Goal: Task Accomplishment & Management: Manage account settings

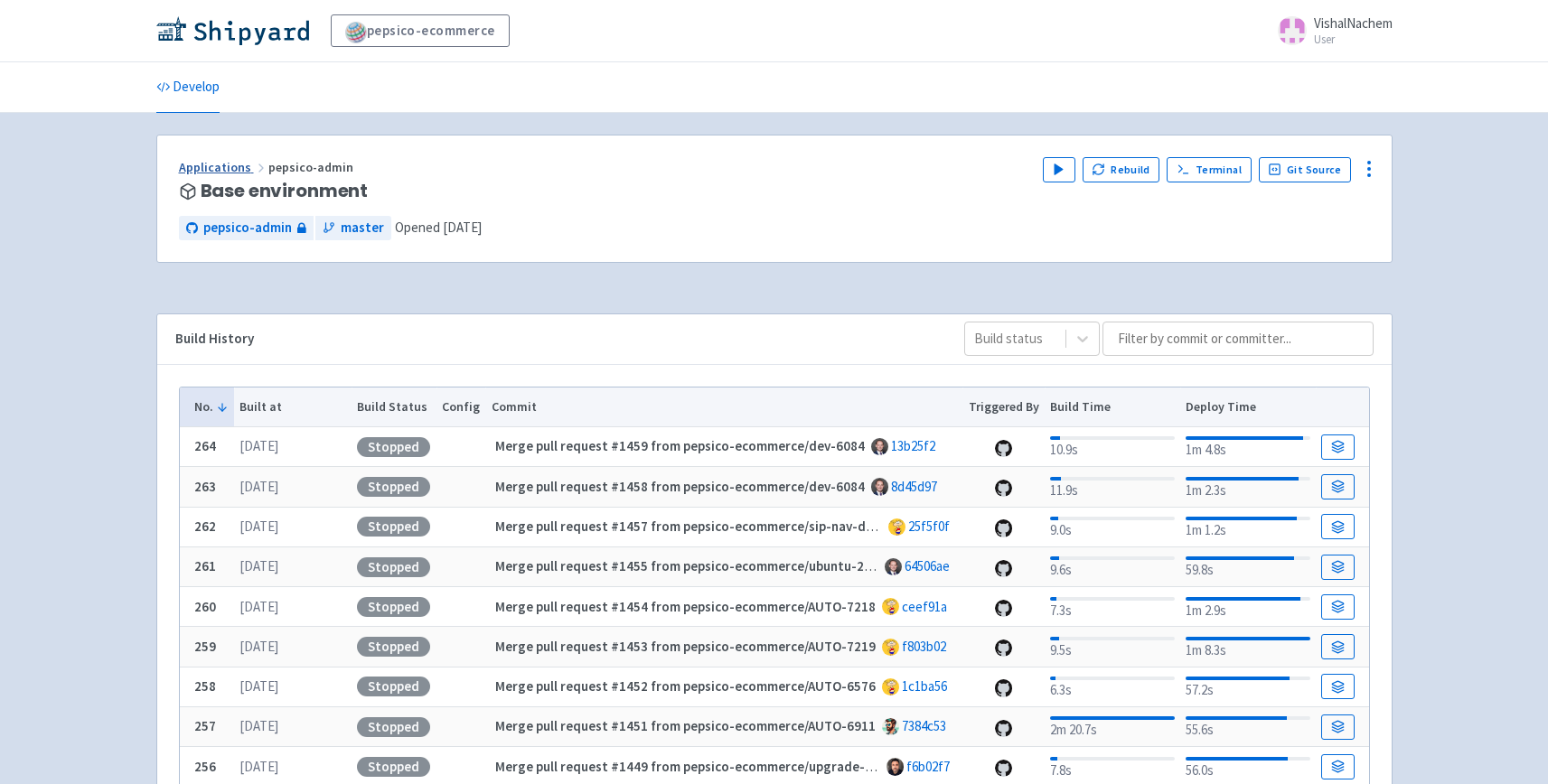
click at [238, 167] on link "Applications" at bounding box center [224, 166] width 90 height 16
click at [214, 169] on link "Applications" at bounding box center [224, 166] width 90 height 16
click at [202, 160] on link "Applications" at bounding box center [224, 166] width 90 height 16
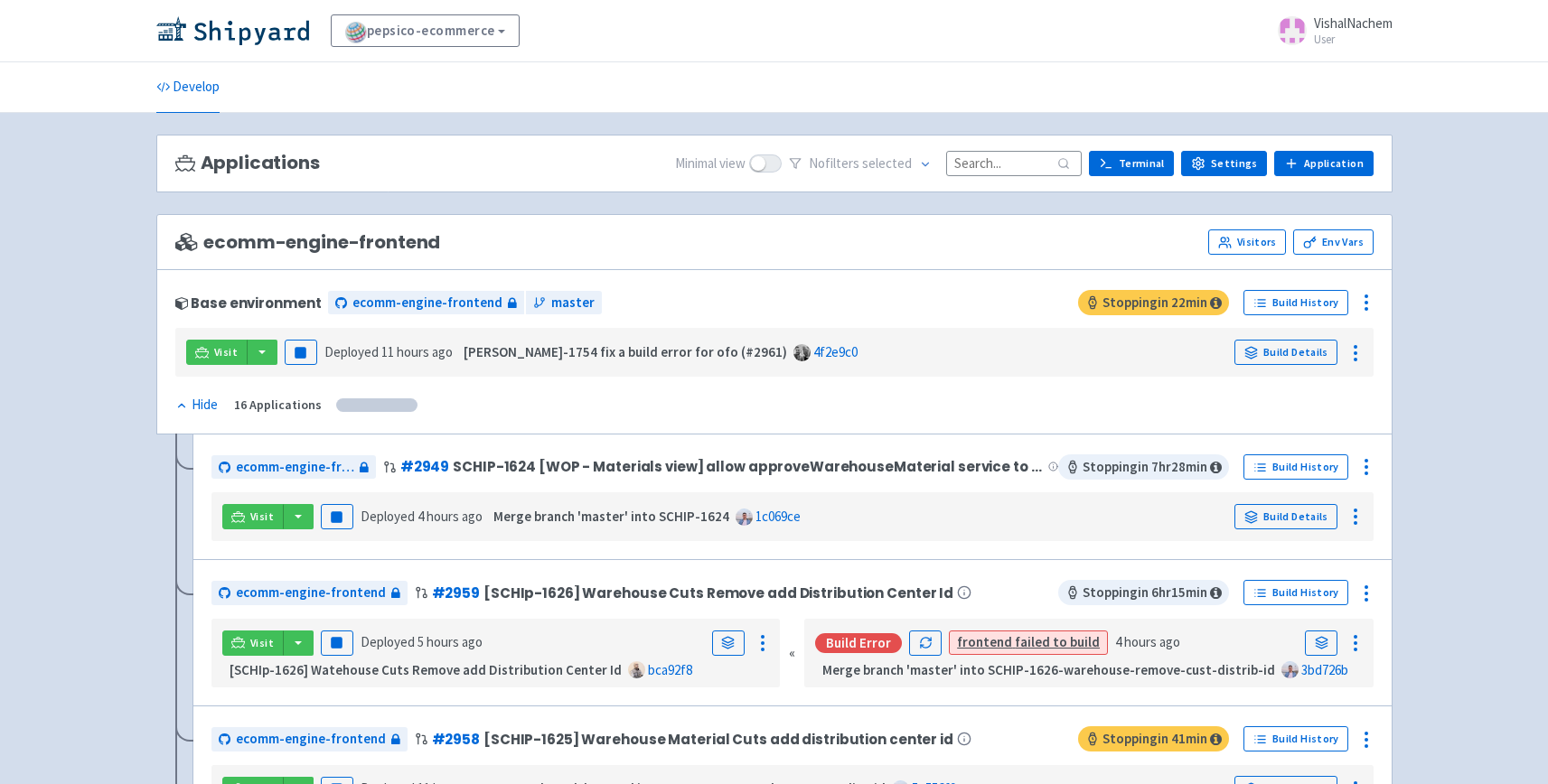
click at [1026, 160] on input at bounding box center [1014, 163] width 136 height 25
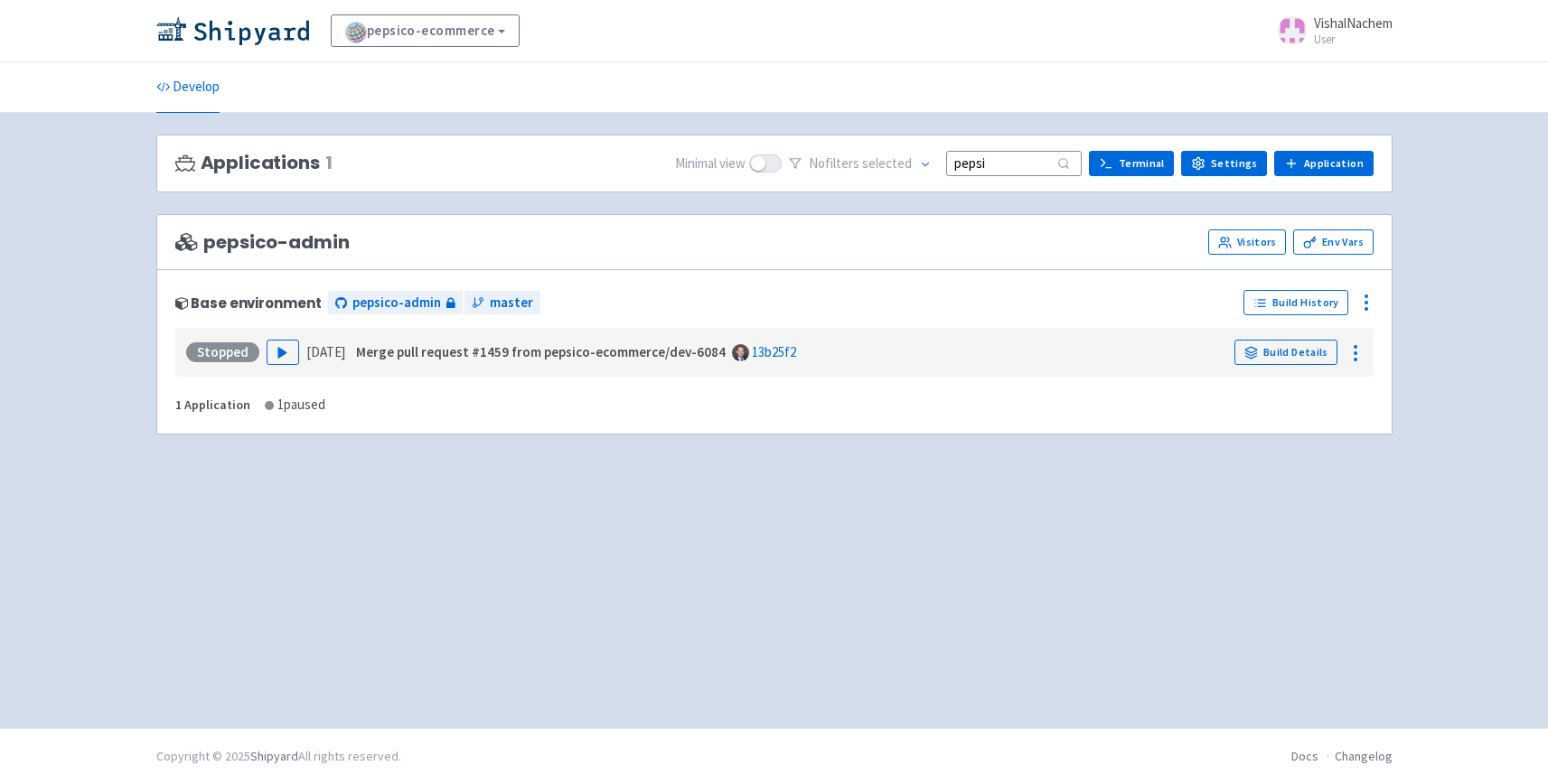
type input "pepsi"
click at [303, 251] on span "pepsico-admin" at bounding box center [262, 243] width 174 height 21
click at [212, 401] on div "1 Application" at bounding box center [212, 405] width 75 height 21
click at [207, 403] on div "1 Application" at bounding box center [212, 405] width 75 height 21
click at [260, 305] on div "Base environment" at bounding box center [248, 303] width 146 height 15
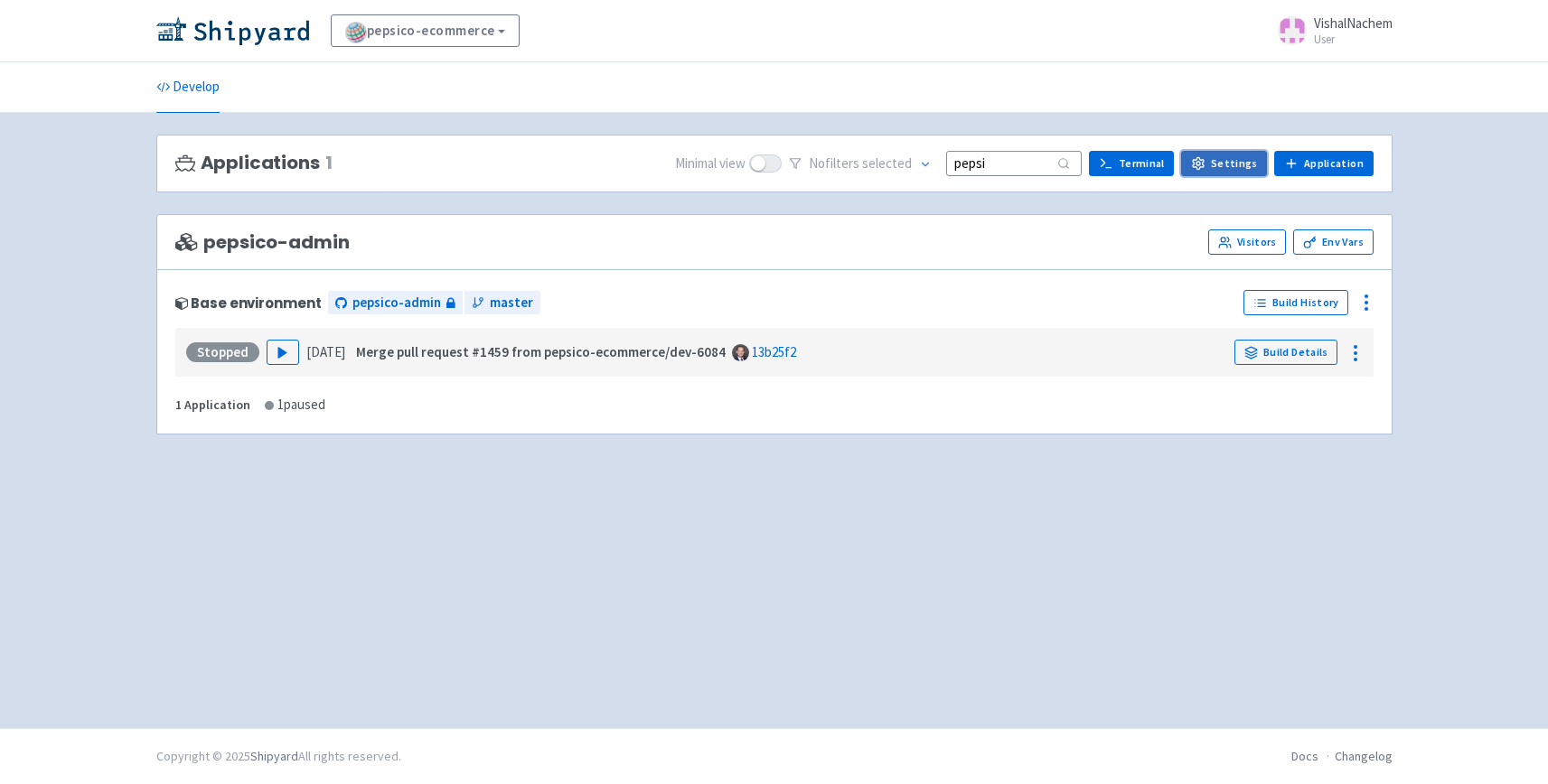
click at [1230, 157] on link "Settings" at bounding box center [1224, 163] width 86 height 25
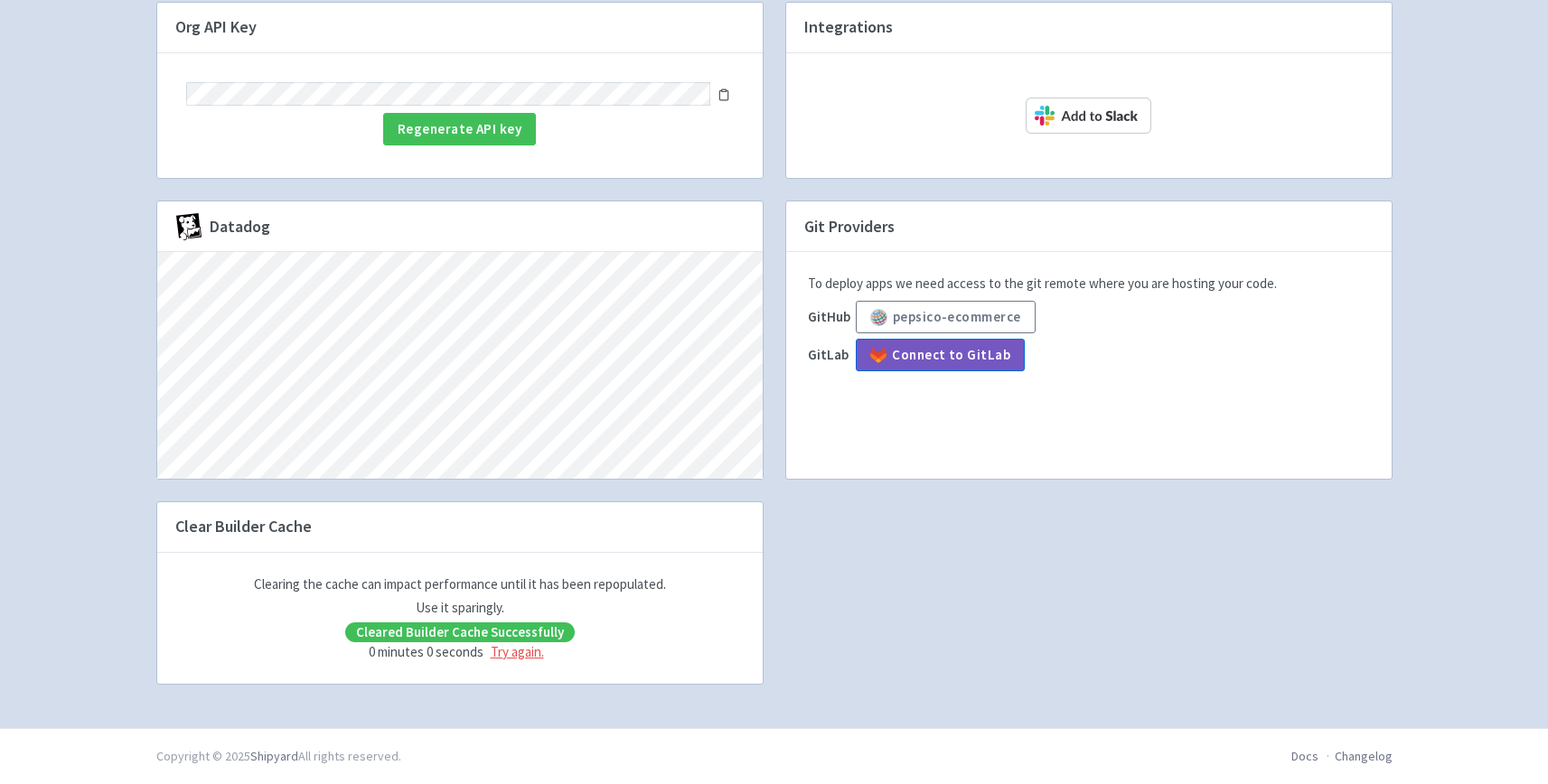
scroll to position [716, 0]
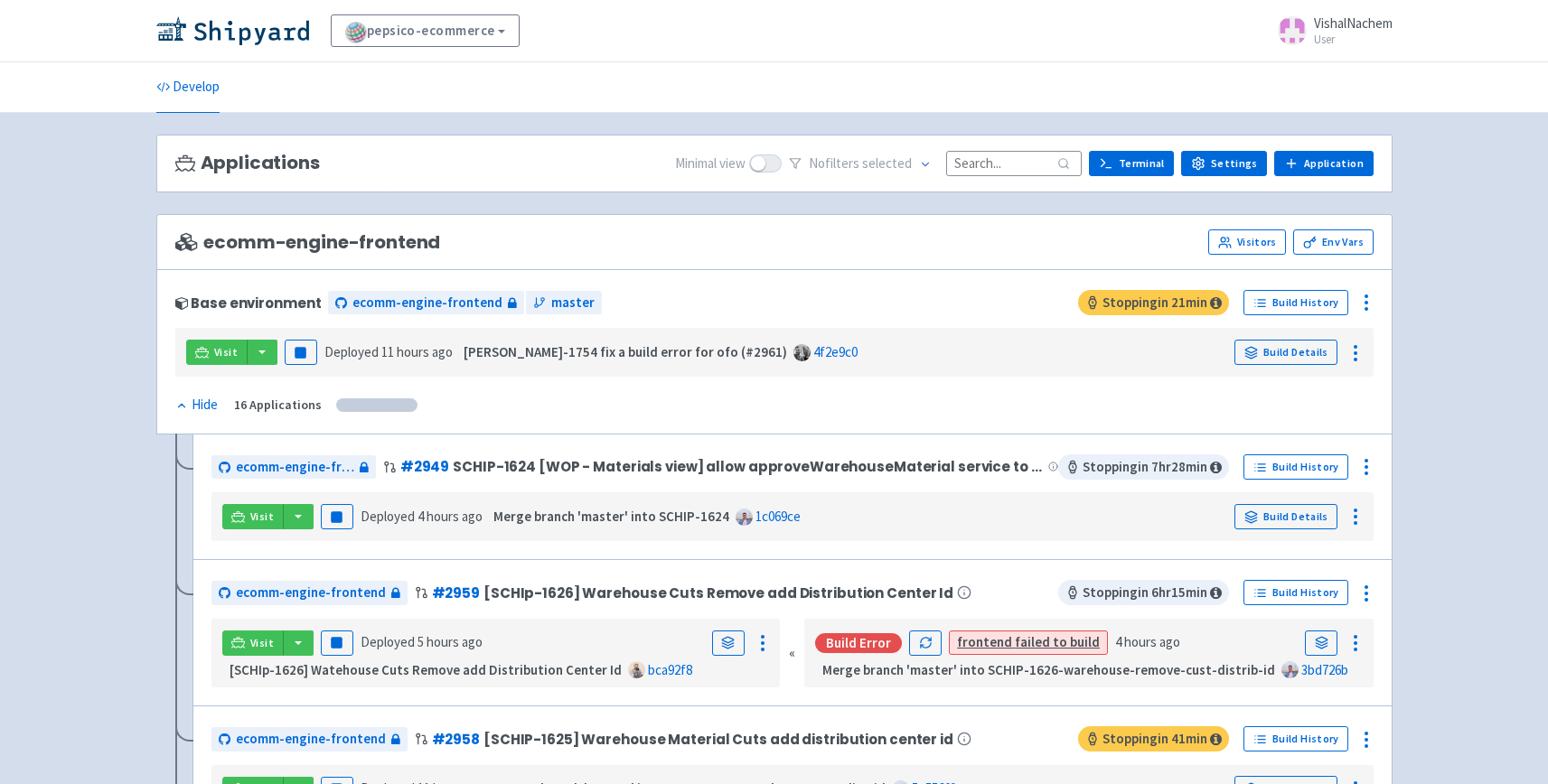
click at [1029, 160] on input at bounding box center [1014, 163] width 136 height 25
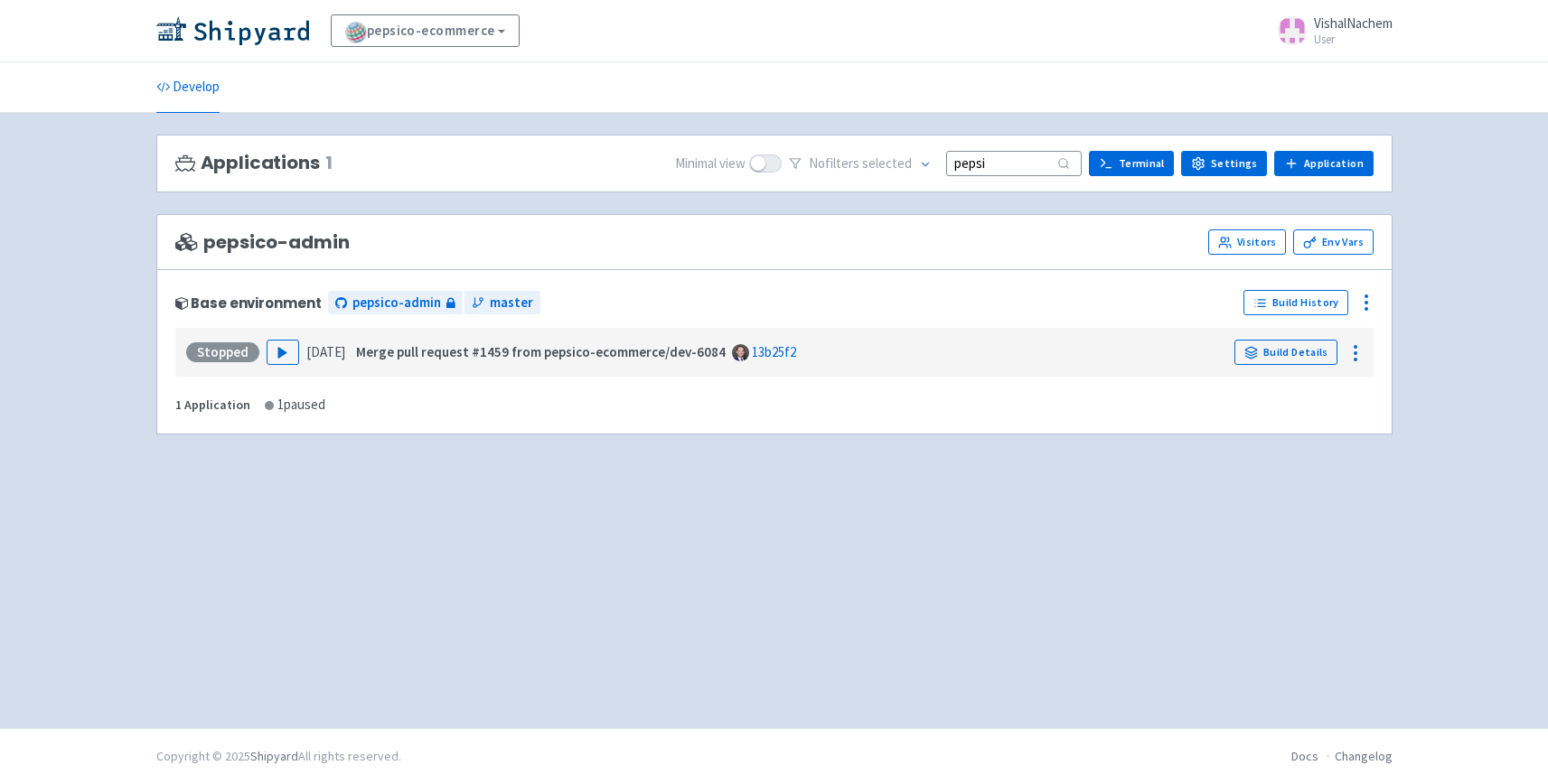
type input "pepsi"
click at [241, 248] on span "pepsico-admin" at bounding box center [262, 243] width 174 height 21
drag, startPoint x: 178, startPoint y: 242, endPoint x: 382, endPoint y: 247, distance: 204.1
click at [382, 247] on div "pepsico-admin Visitors Env Vars" at bounding box center [774, 242] width 1198 height 25
drag, startPoint x: 382, startPoint y: 247, endPoint x: 878, endPoint y: 590, distance: 603.0
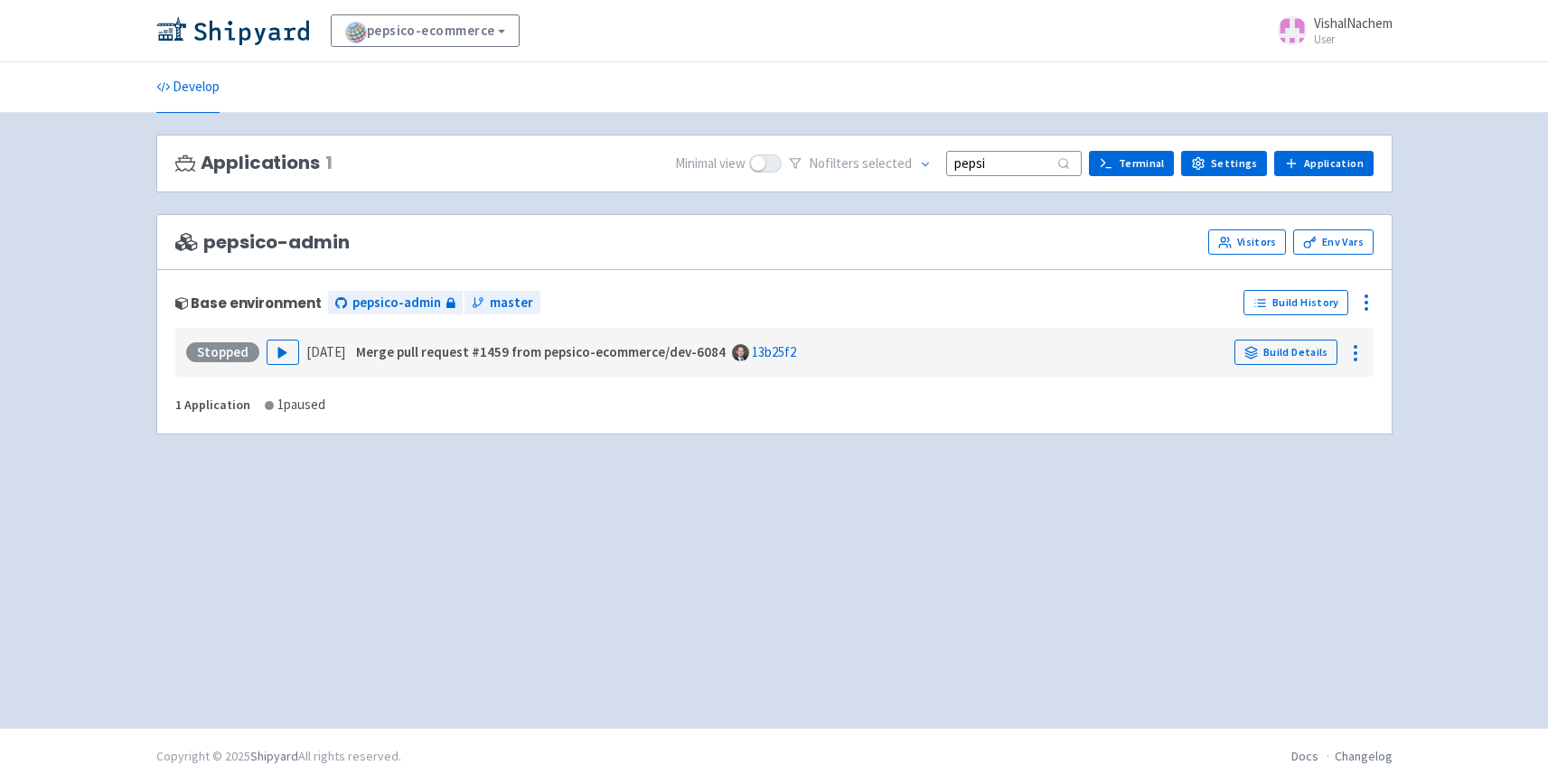
click at [793, 665] on div "Applications 1 Minimal view No filter s selected pepsi Terminal Settings Applic…" at bounding box center [774, 421] width 1236 height 572
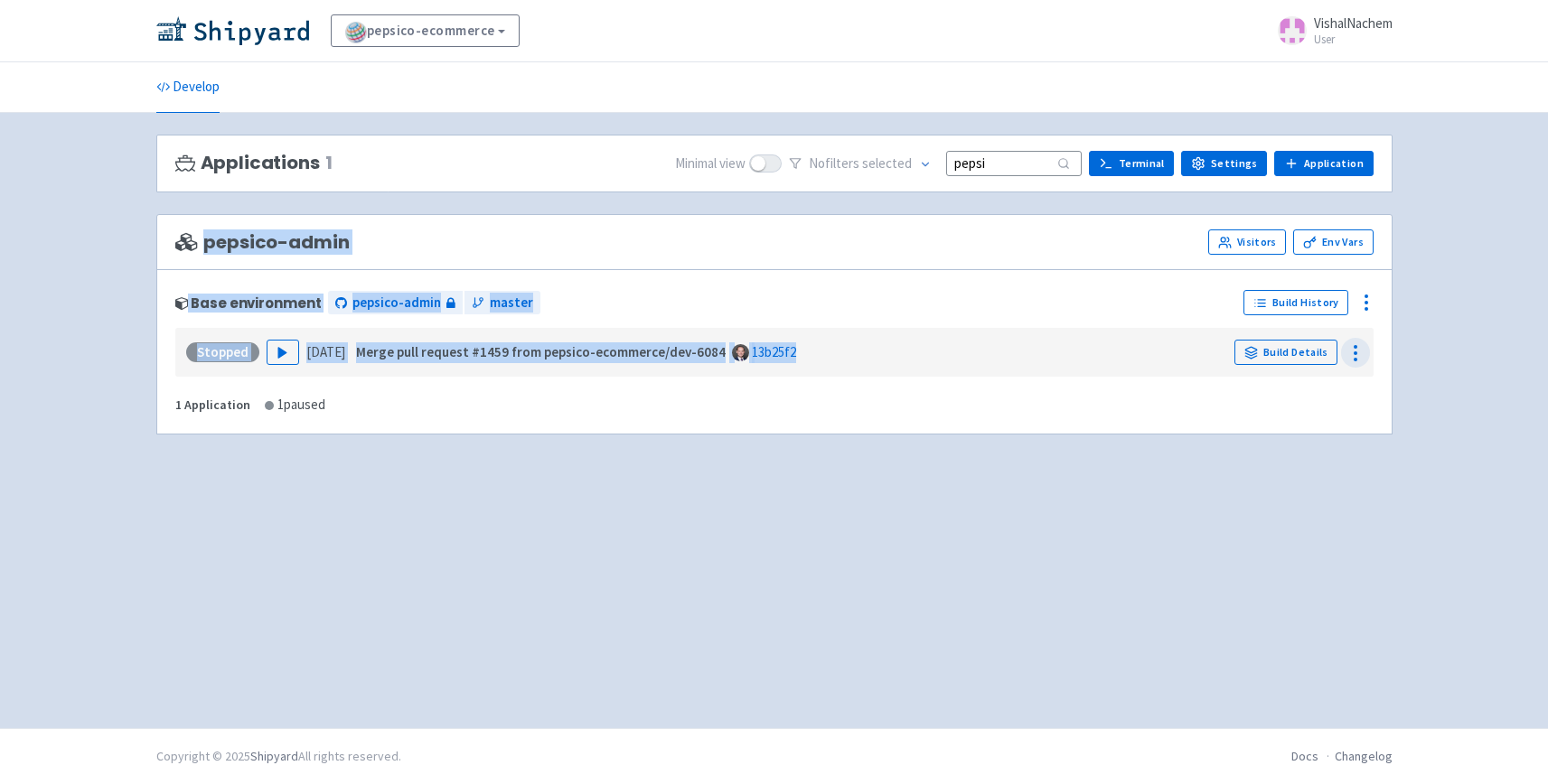
click at [1362, 345] on icon at bounding box center [1355, 353] width 22 height 22
click at [1360, 306] on icon at bounding box center [1366, 302] width 22 height 22
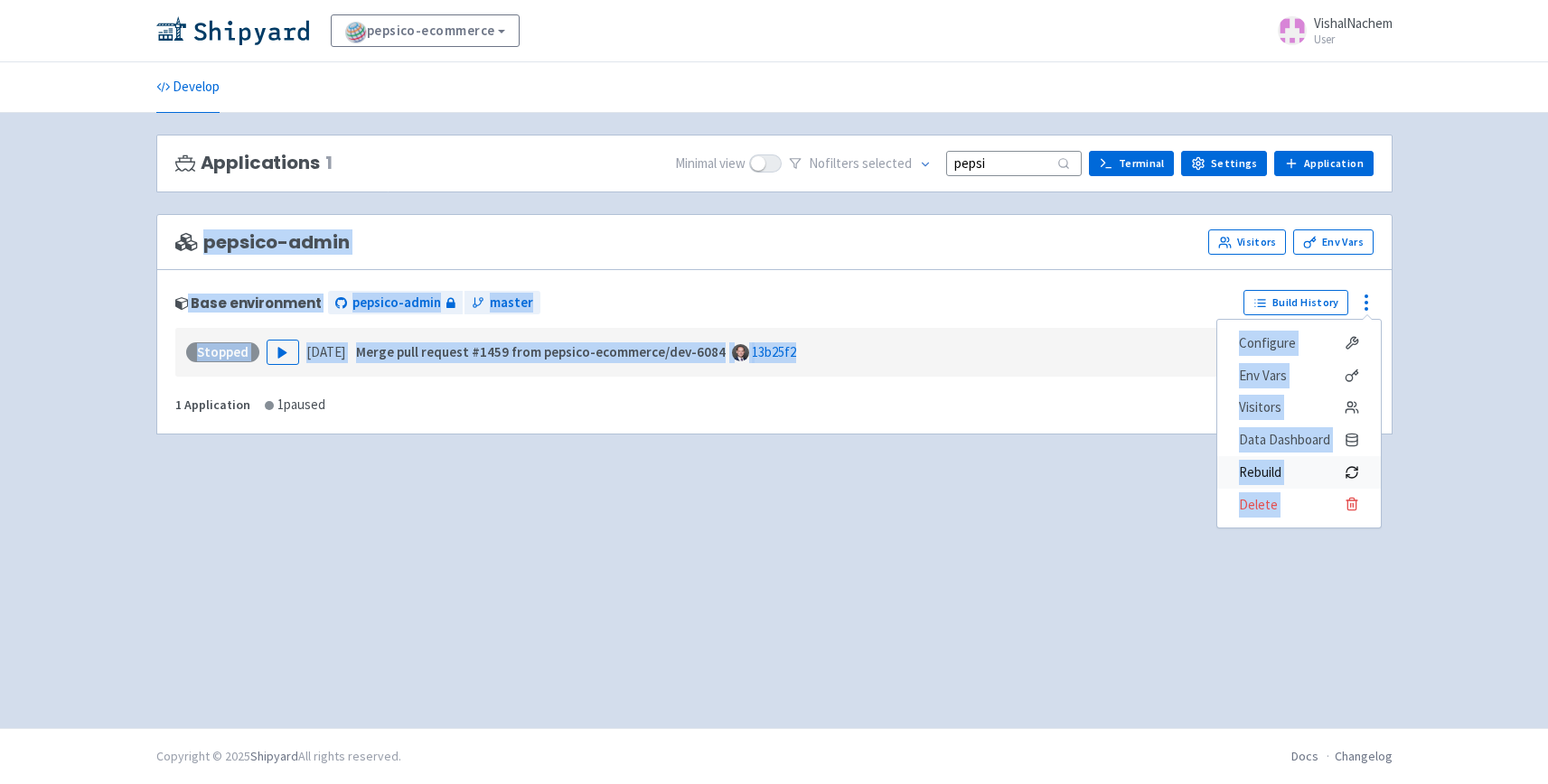
click at [1219, 456] on button "Rebuild" at bounding box center [1298, 472] width 164 height 33
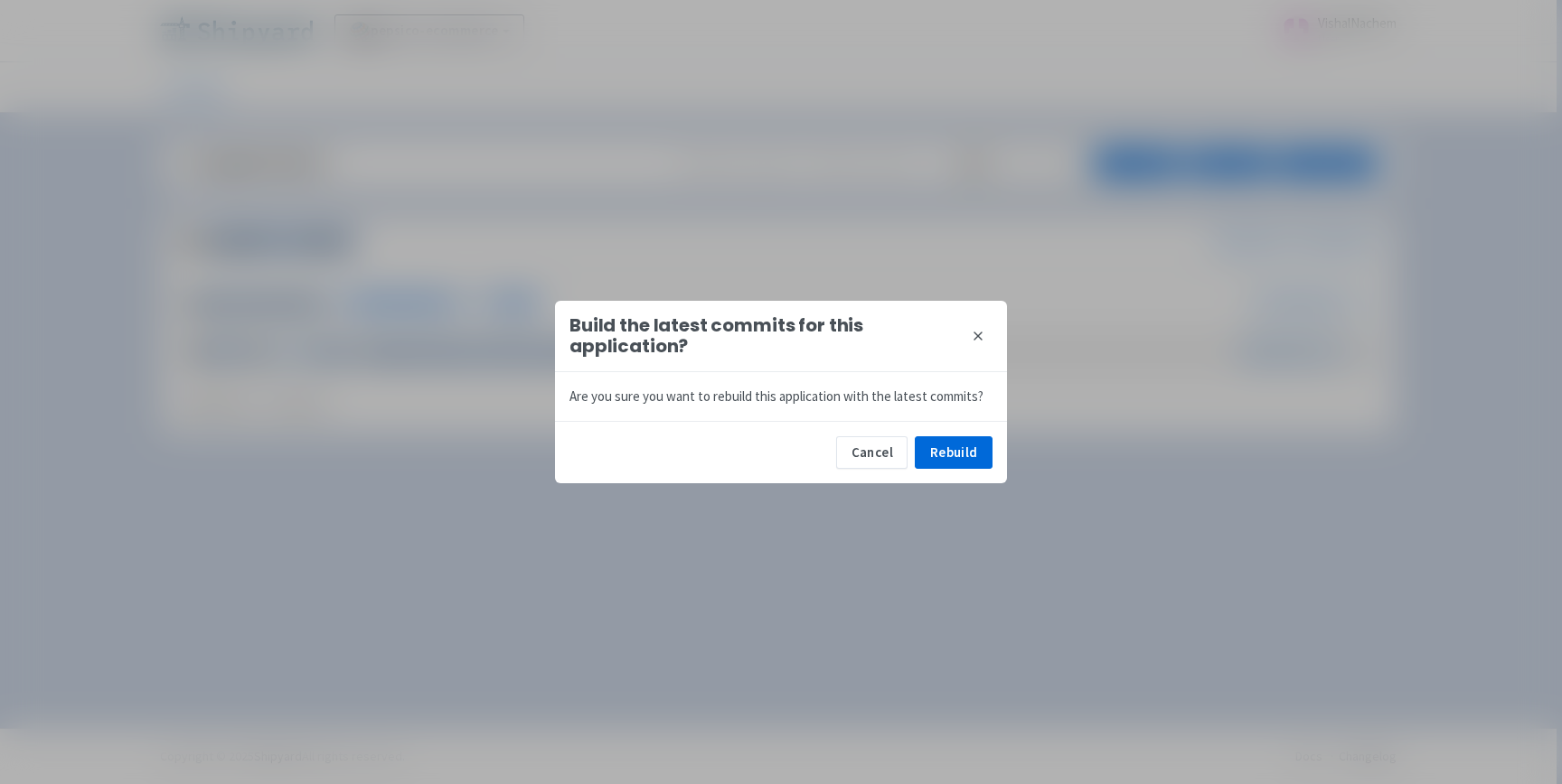
click at [982, 327] on button "close" at bounding box center [978, 336] width 29 height 29
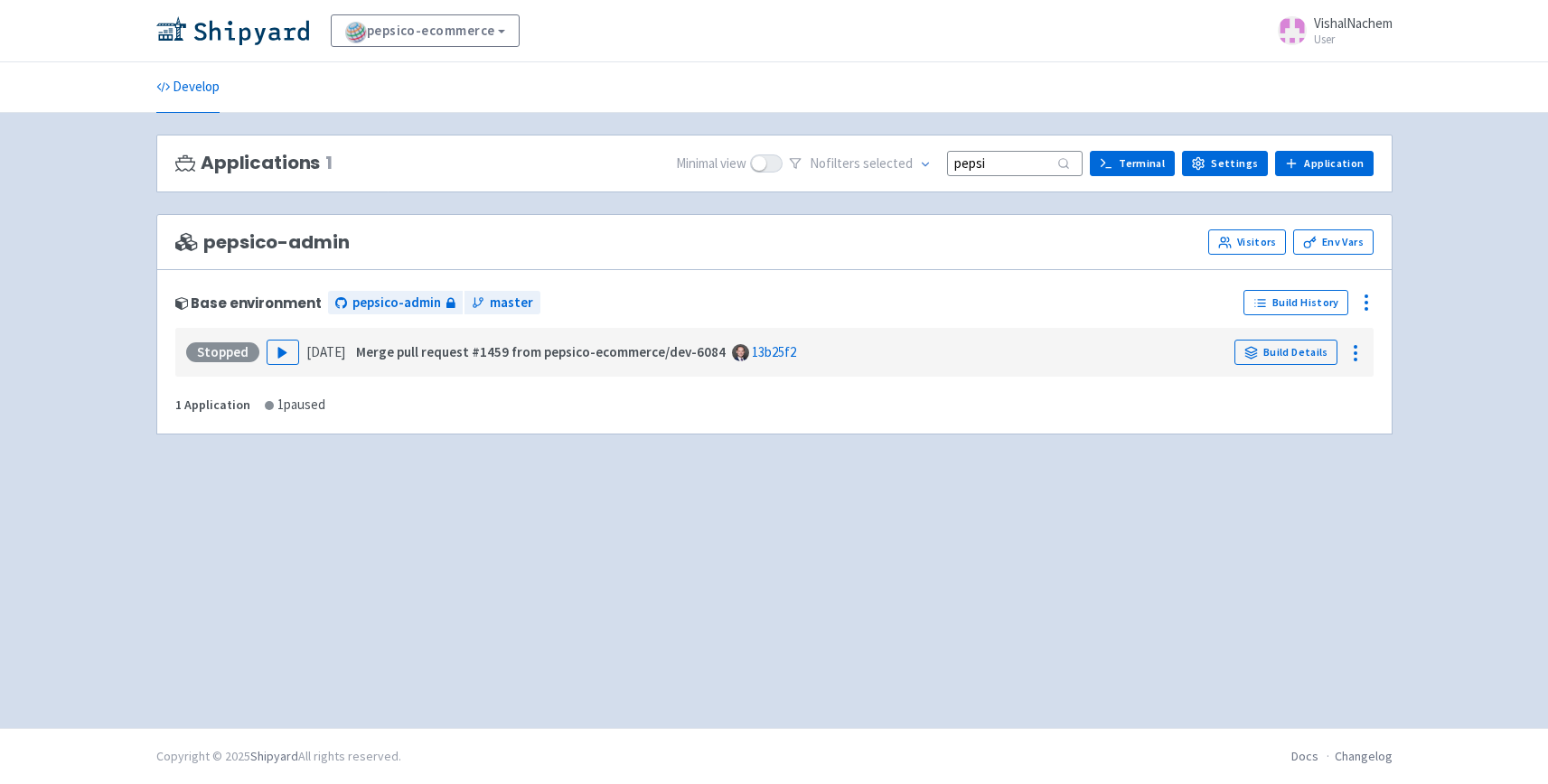
click at [1185, 531] on div "Applications 1 Minimal view No filter s selected pepsi Terminal Settings Applic…" at bounding box center [774, 421] width 1236 height 572
click at [1359, 308] on icon at bounding box center [1366, 302] width 22 height 22
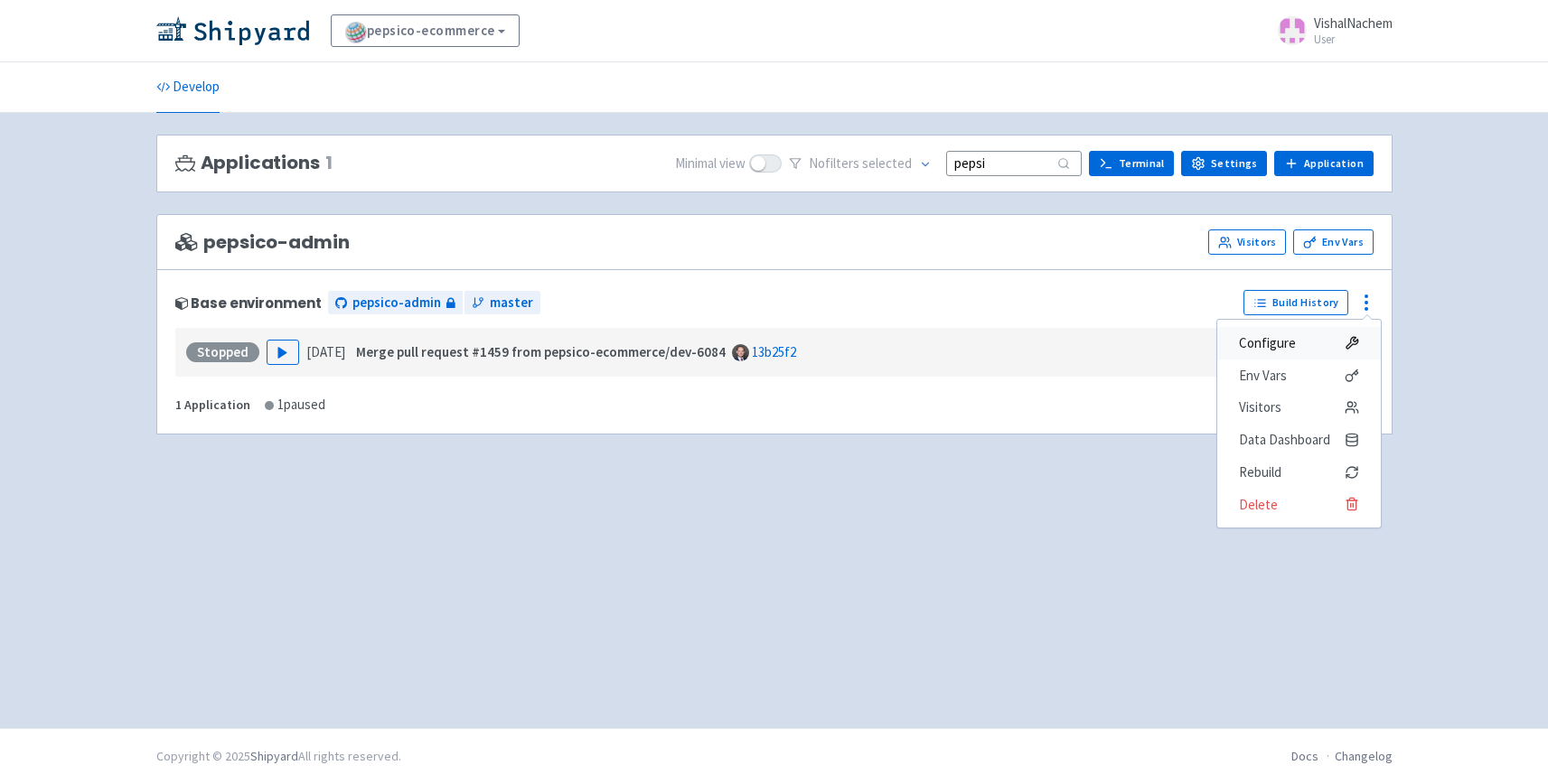
click at [1265, 349] on span "Configure" at bounding box center [1268, 343] width 57 height 25
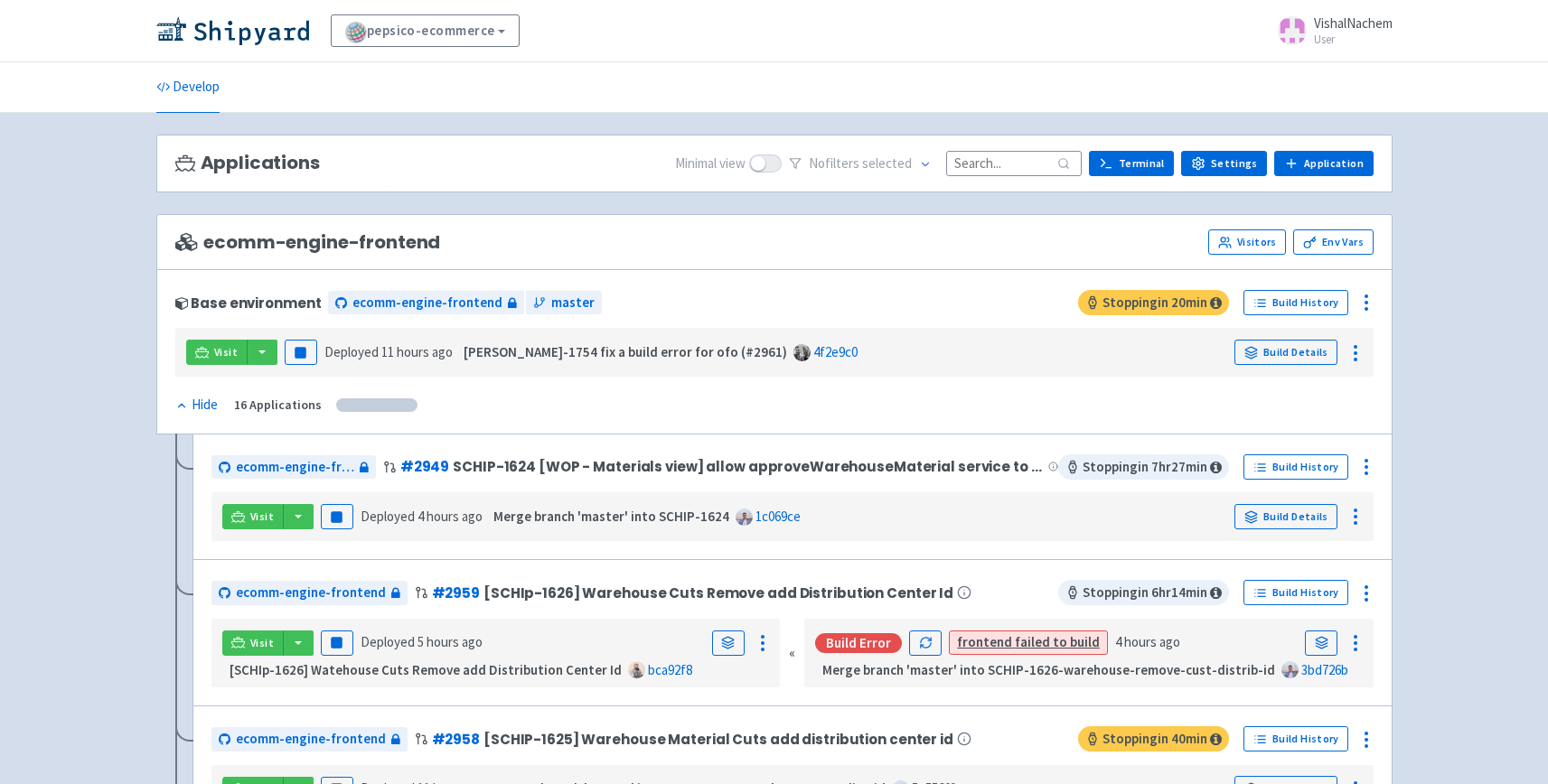
click at [982, 165] on input at bounding box center [1014, 163] width 136 height 25
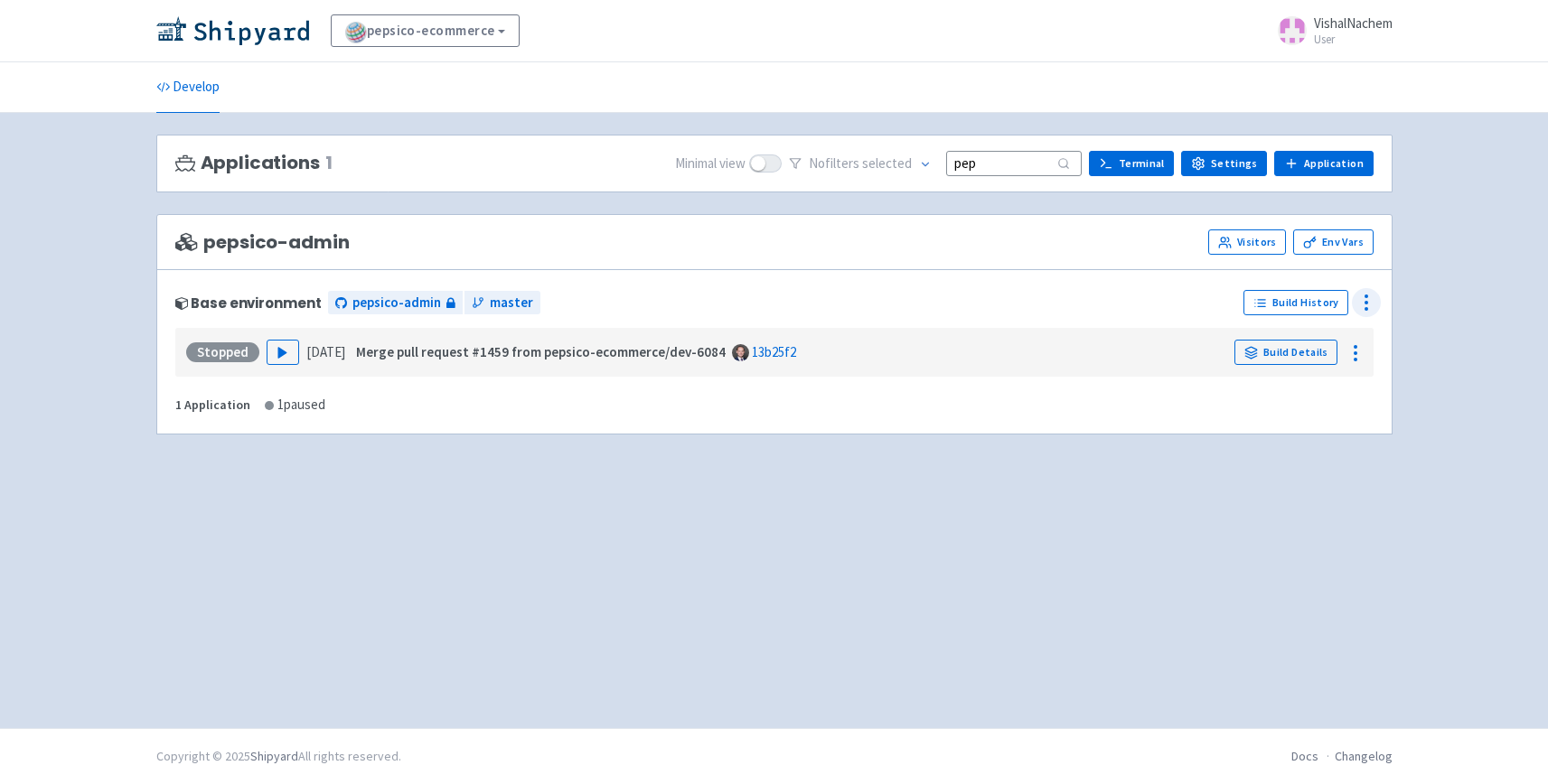
type input "pep"
click at [1359, 309] on icon at bounding box center [1366, 302] width 22 height 22
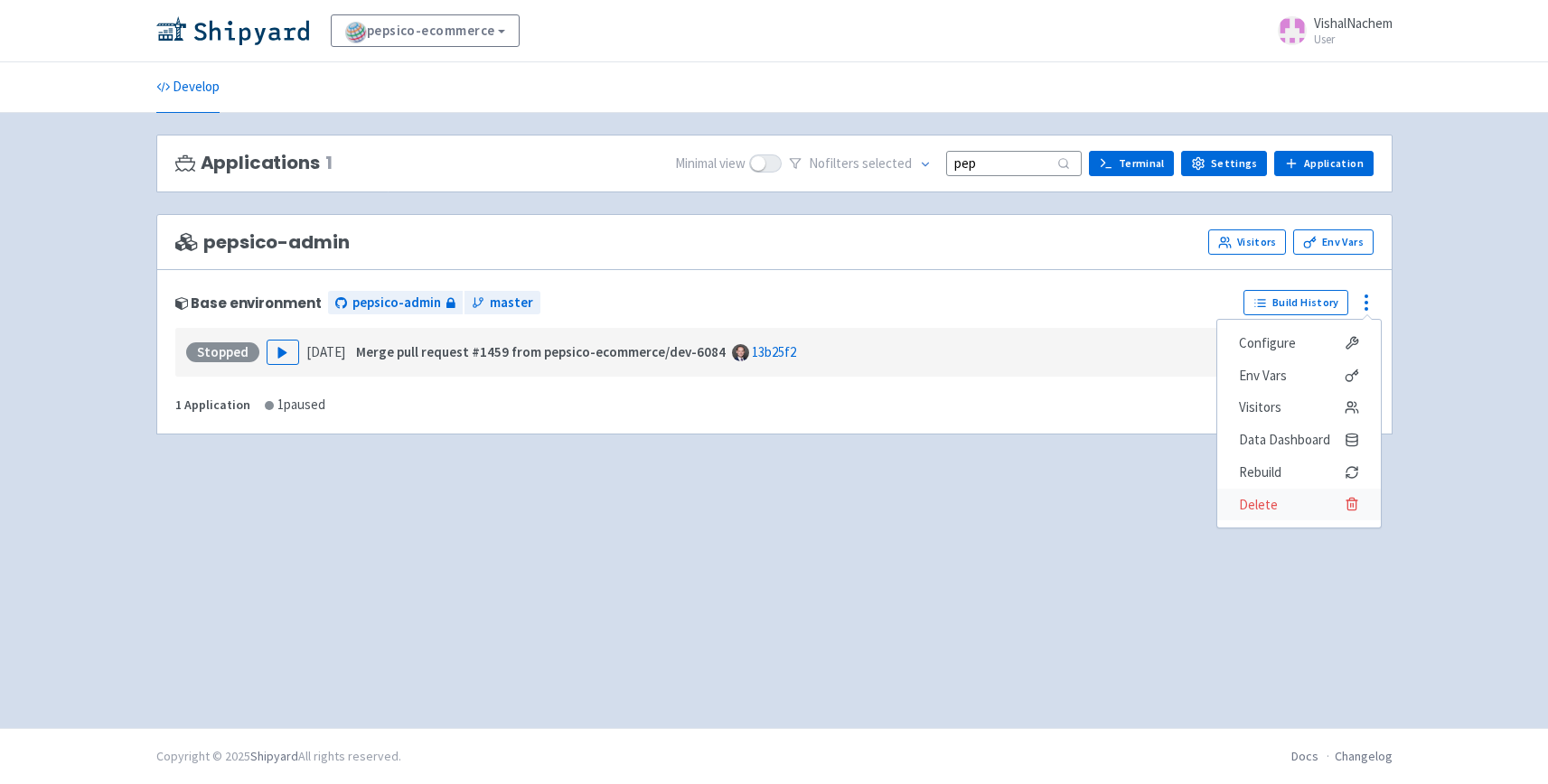
click at [1247, 512] on span "Delete" at bounding box center [1258, 505] width 39 height 25
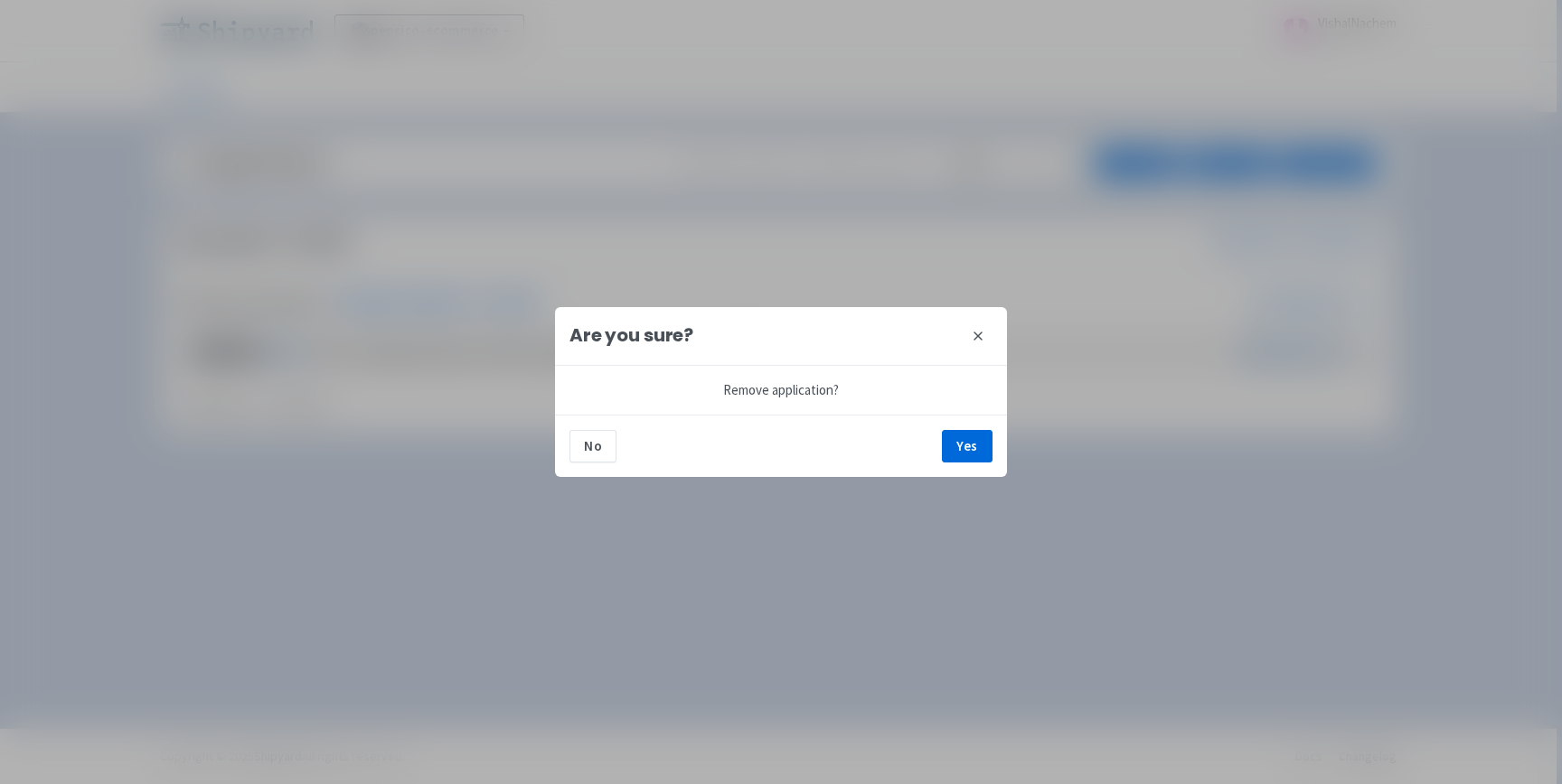
click at [984, 335] on button "close" at bounding box center [978, 336] width 29 height 29
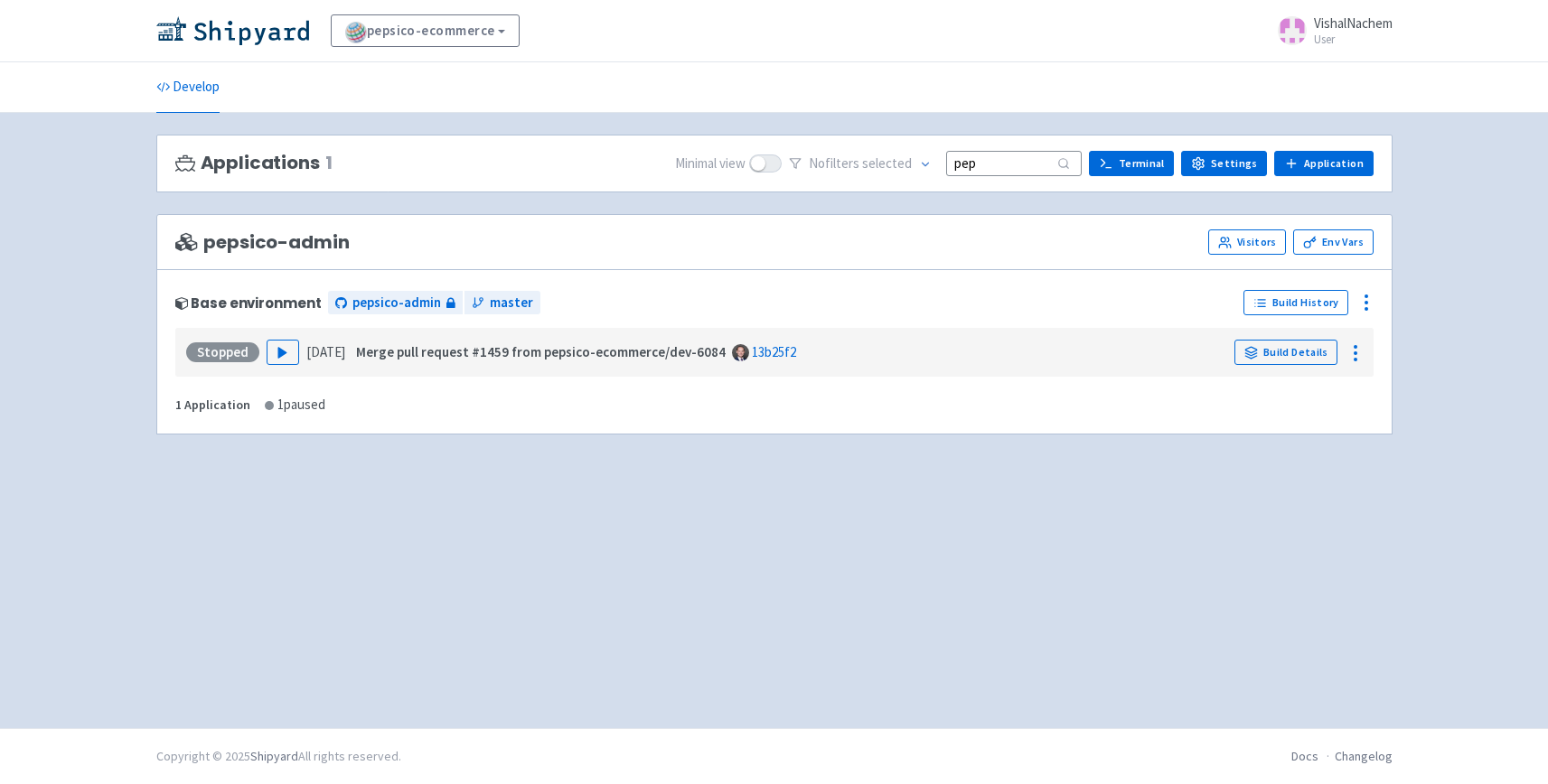
click at [225, 241] on span "pepsico-admin" at bounding box center [262, 243] width 174 height 21
drag, startPoint x: 206, startPoint y: 241, endPoint x: 269, endPoint y: 243, distance: 63.0
click at [269, 243] on span "pepsico-admin" at bounding box center [262, 243] width 174 height 21
click at [1310, 241] on icon at bounding box center [1310, 243] width 13 height 13
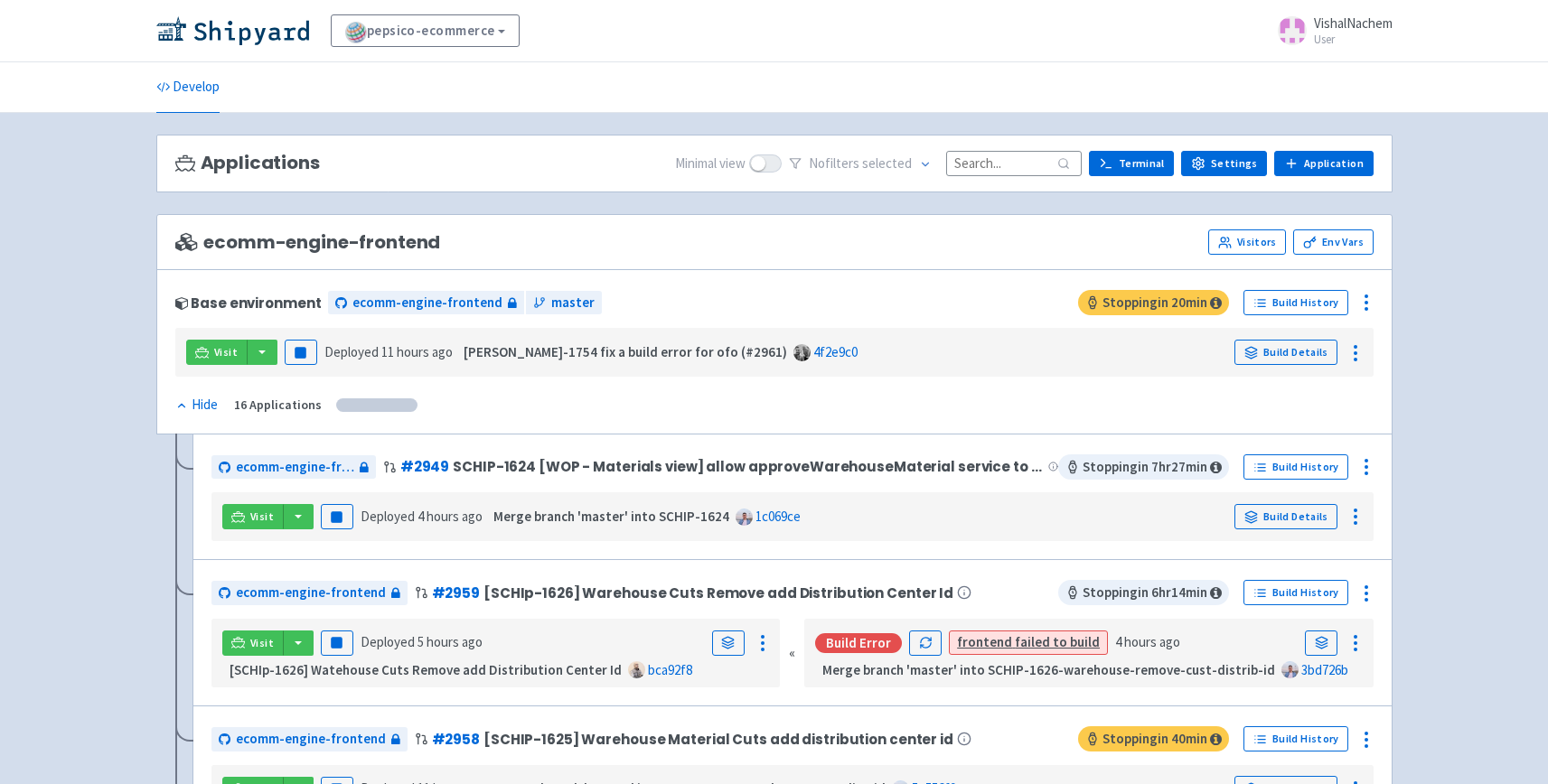
click at [991, 165] on input at bounding box center [1014, 163] width 136 height 25
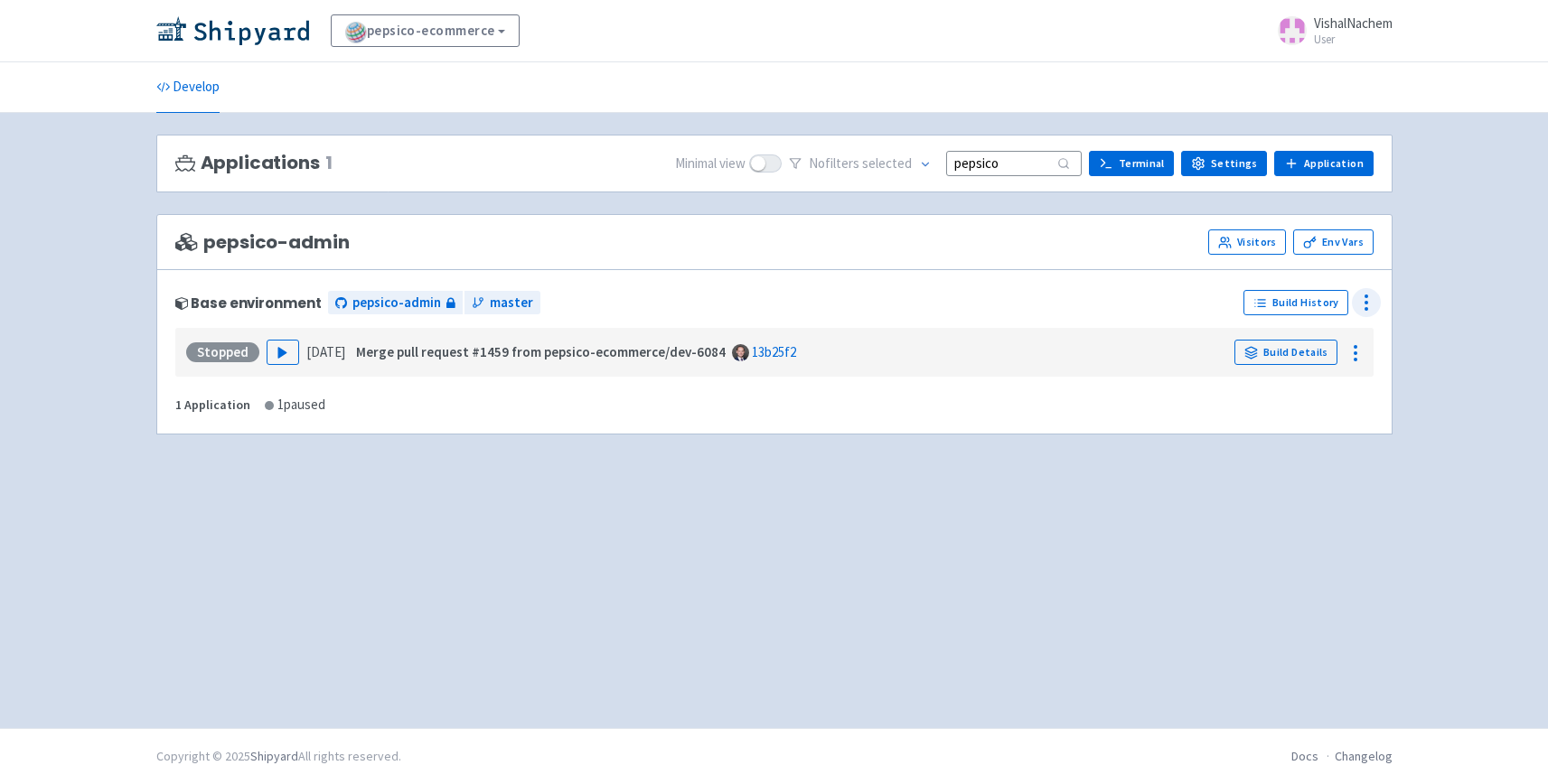
type input "pepsico"
click at [1359, 306] on icon at bounding box center [1366, 302] width 22 height 22
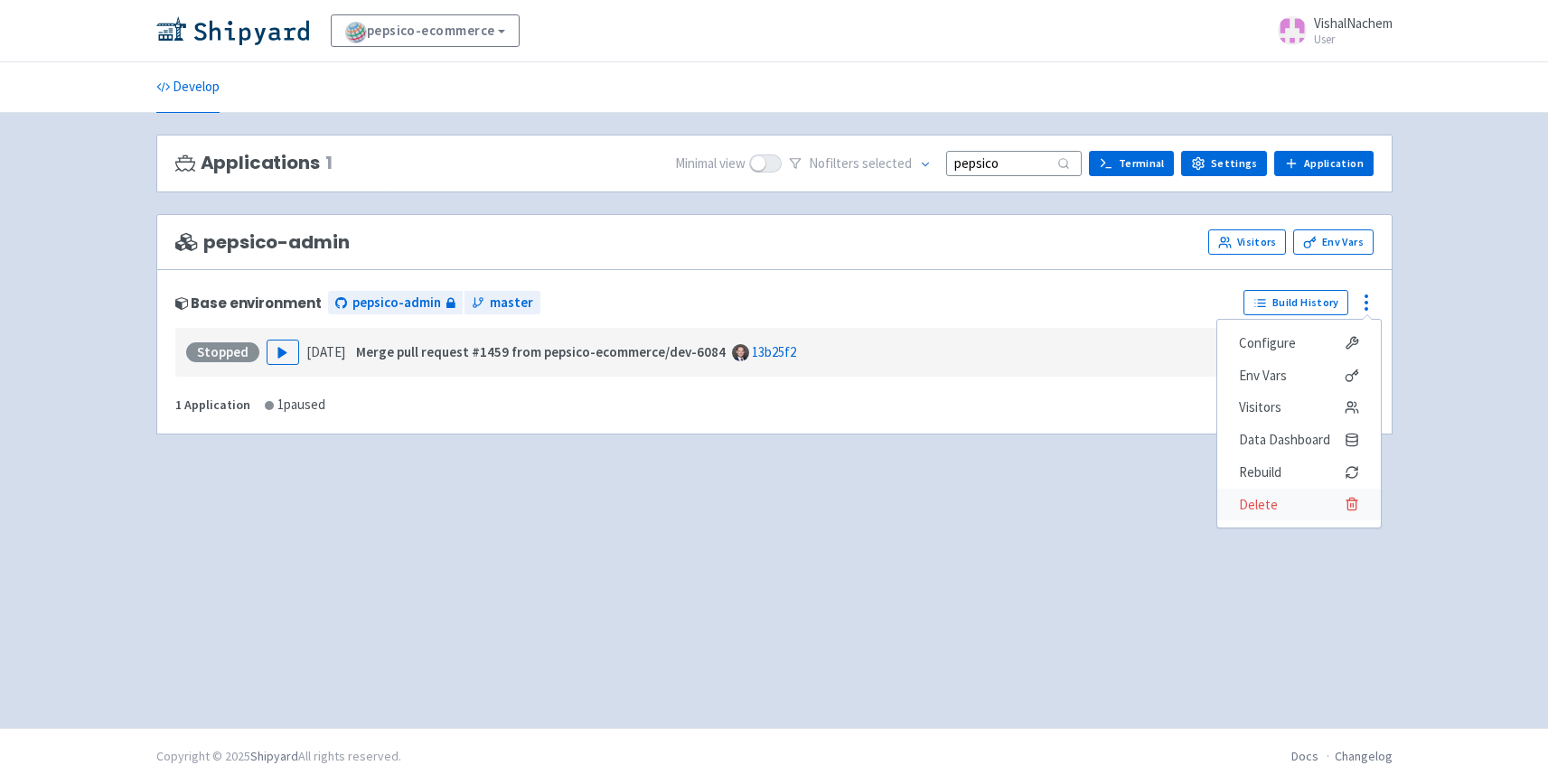
click at [1257, 504] on span "Delete" at bounding box center [1258, 505] width 39 height 25
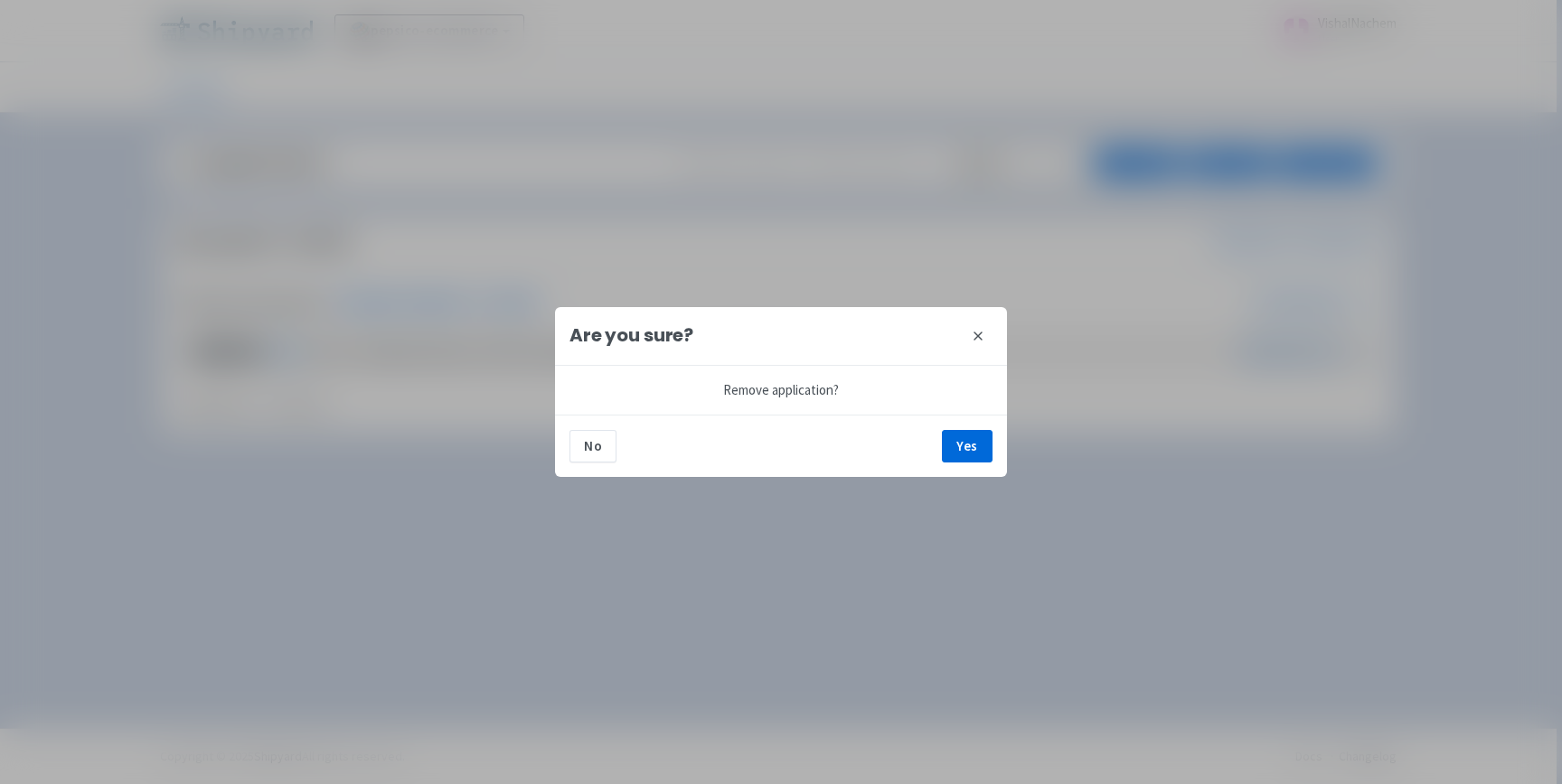
click at [979, 323] on button "close" at bounding box center [978, 336] width 29 height 29
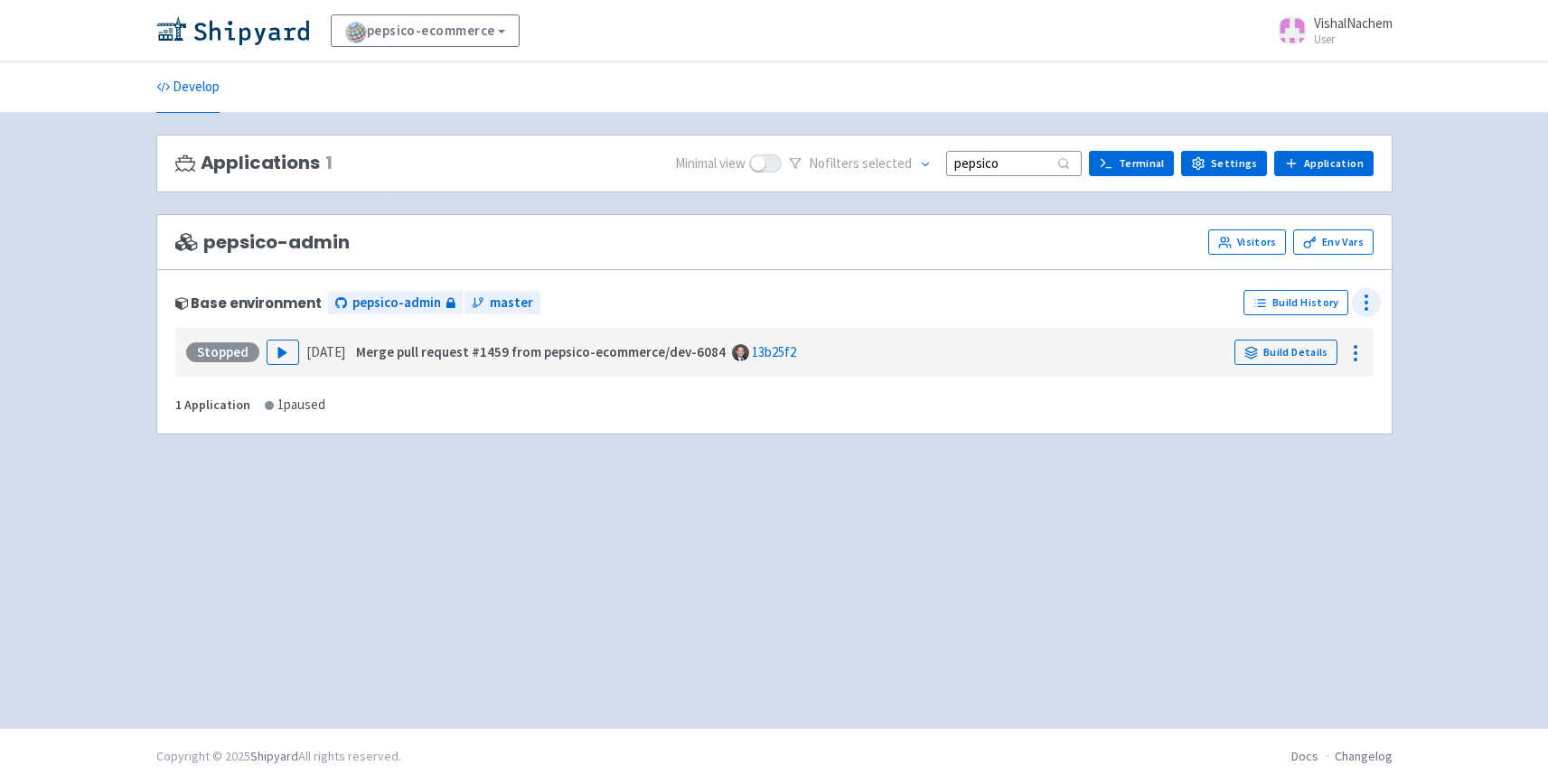
click at [1374, 299] on icon at bounding box center [1366, 302] width 22 height 22
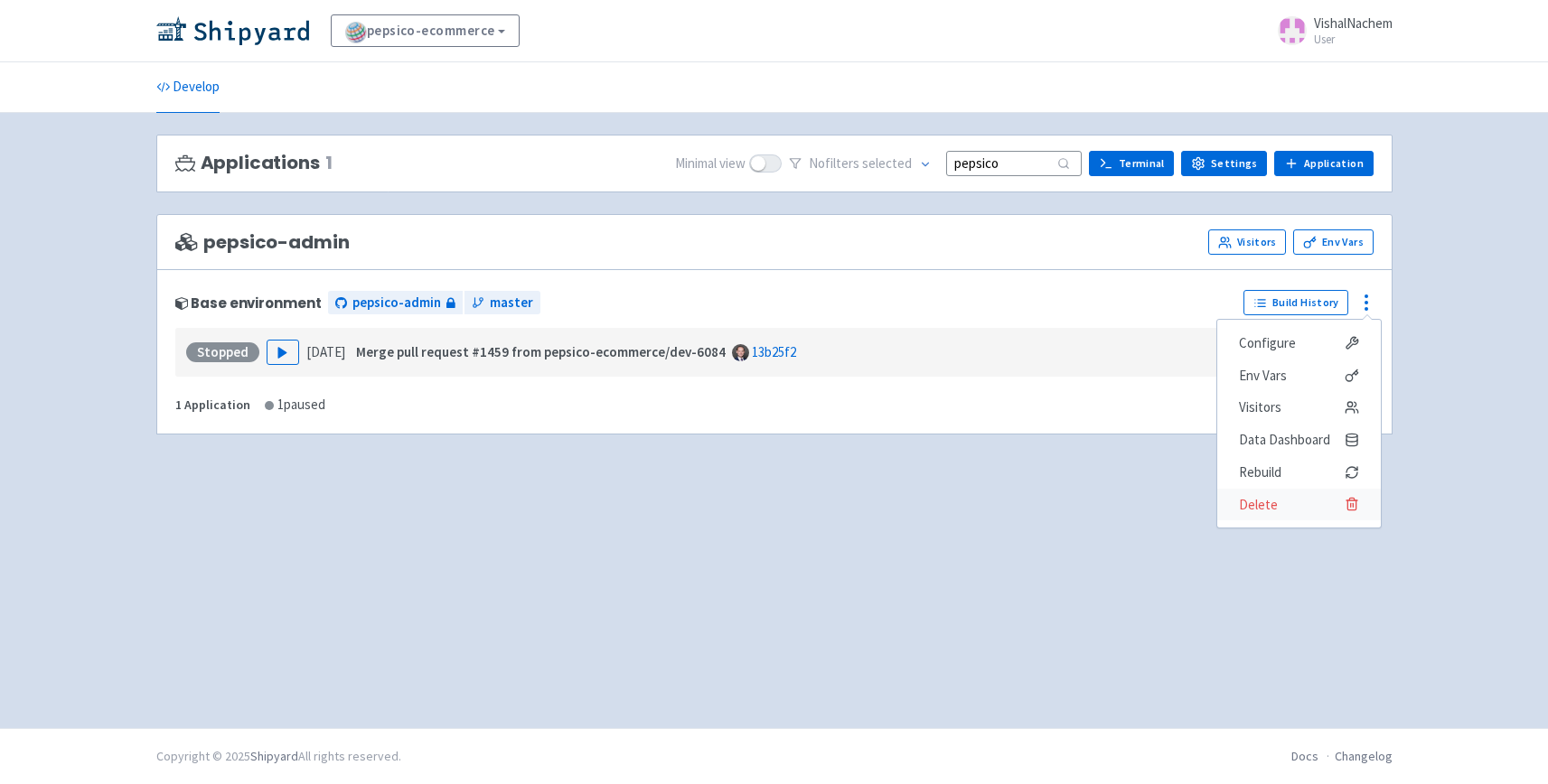
click at [1275, 502] on span "Delete" at bounding box center [1258, 505] width 39 height 25
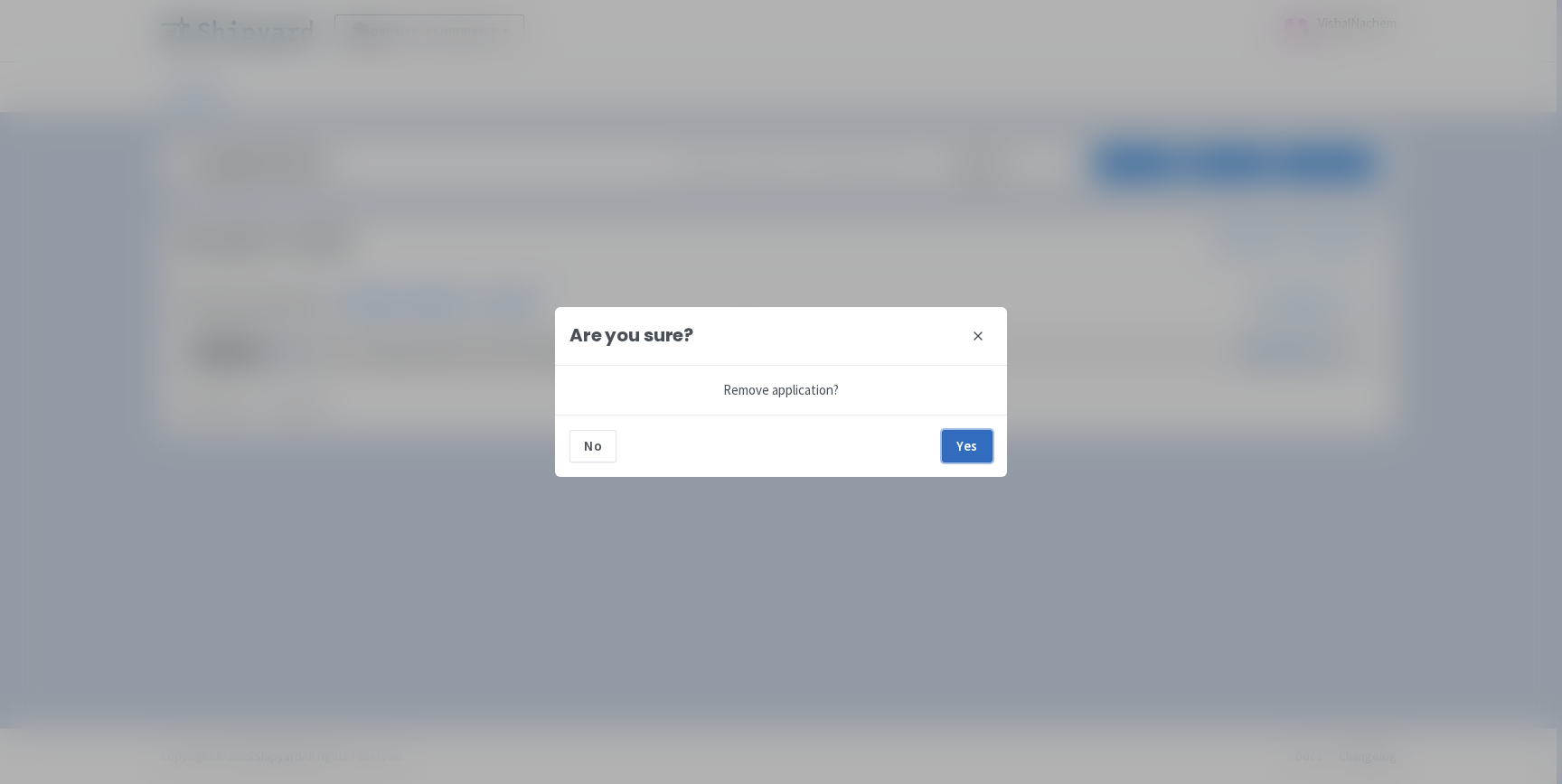
click at [955, 438] on button "Yes" at bounding box center [967, 446] width 51 height 33
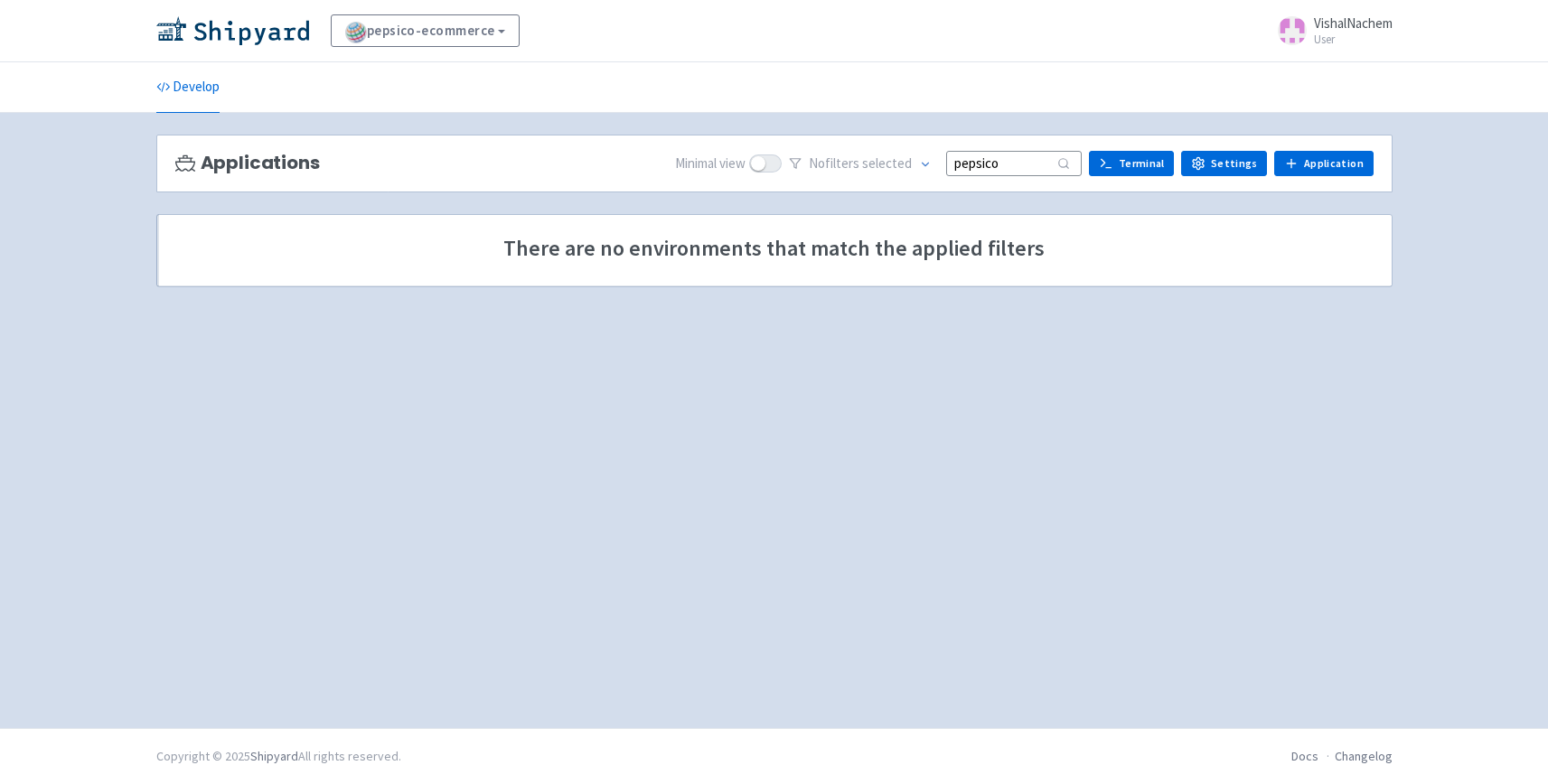
click at [1016, 158] on input "pepsico" at bounding box center [1014, 163] width 136 height 25
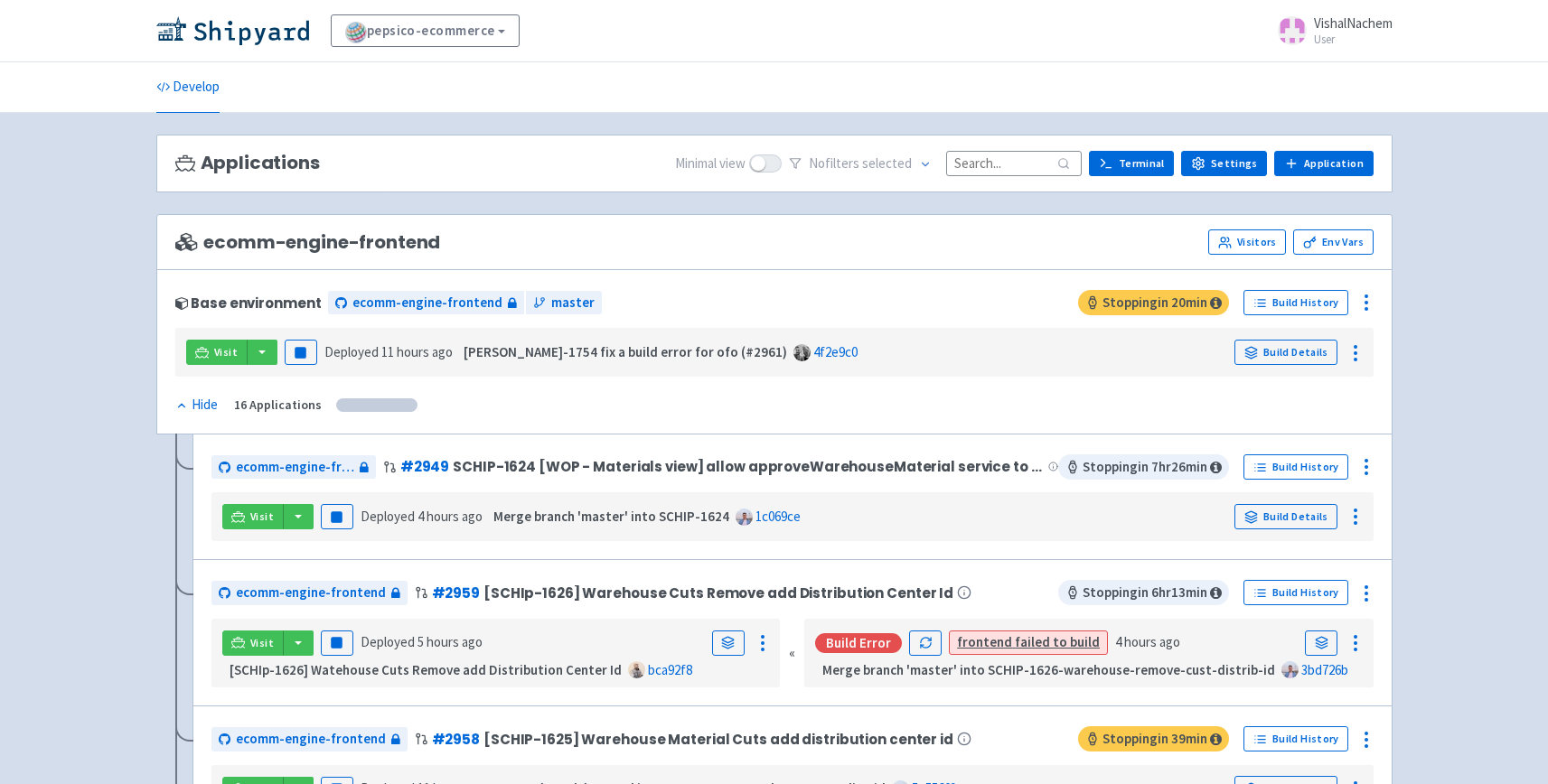
click at [1014, 165] on input at bounding box center [1014, 163] width 136 height 25
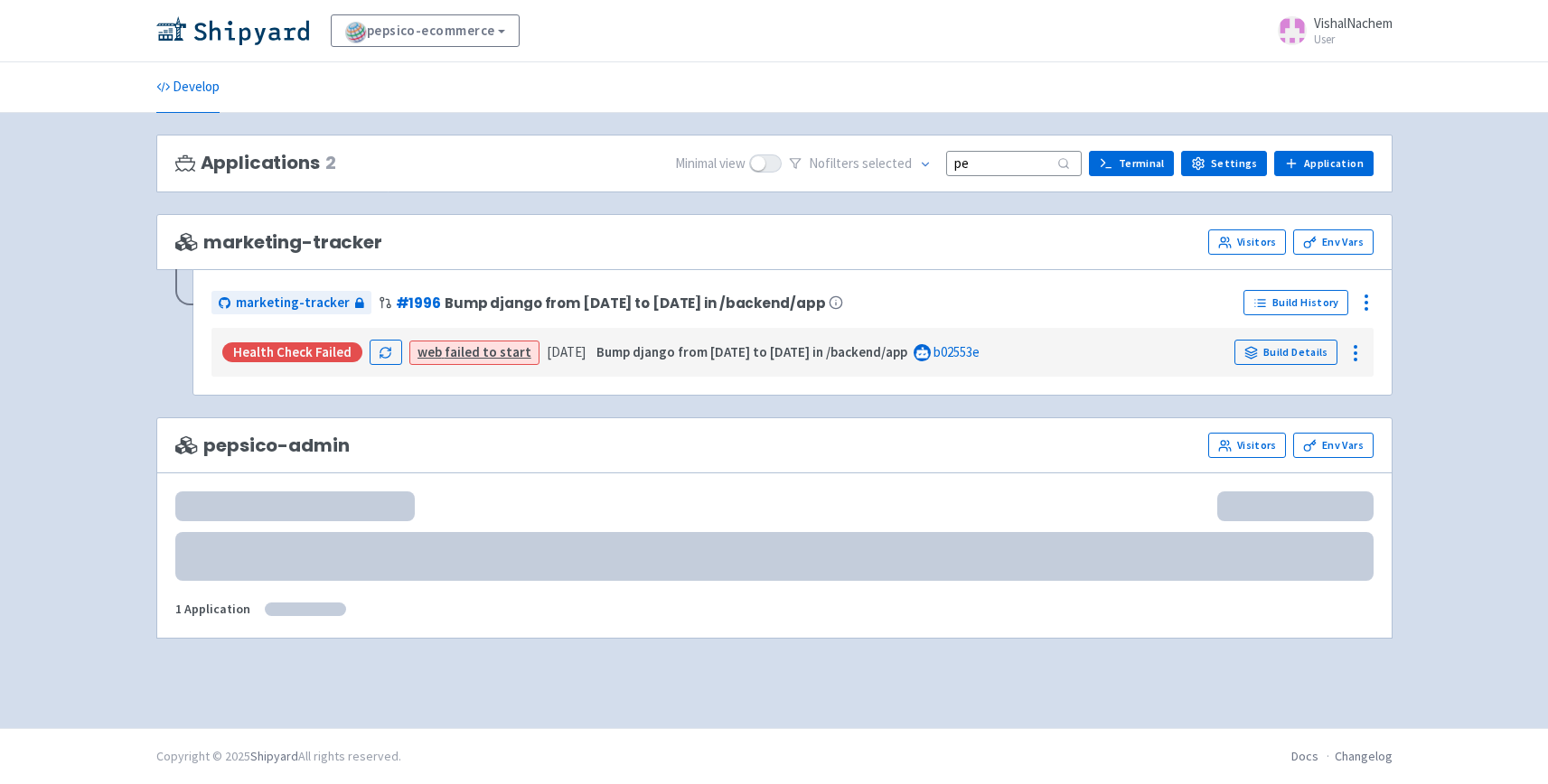
type input "pep"
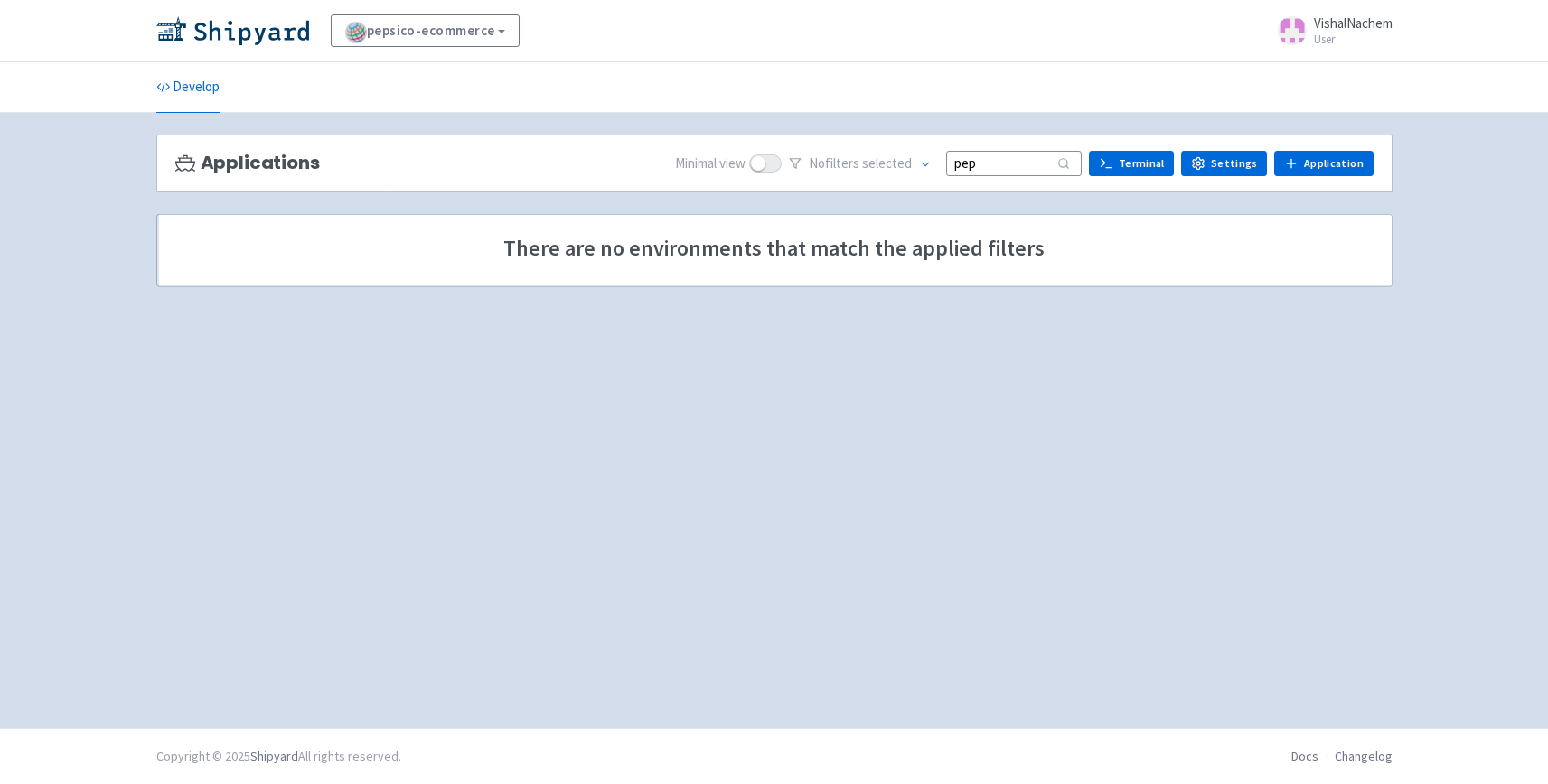
click at [986, 160] on input "pep" at bounding box center [1014, 163] width 136 height 25
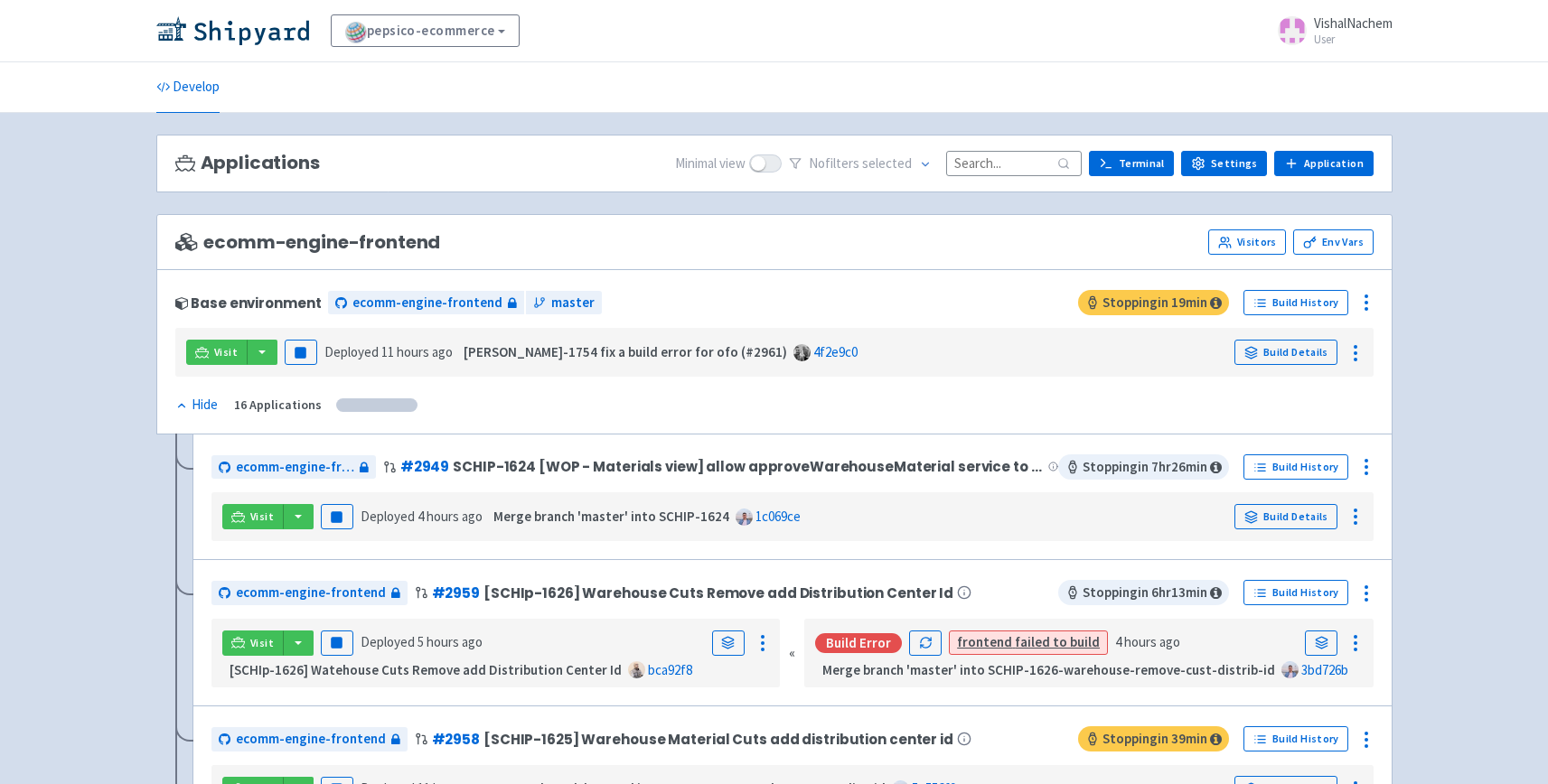
click at [1028, 171] on input at bounding box center [1014, 163] width 136 height 25
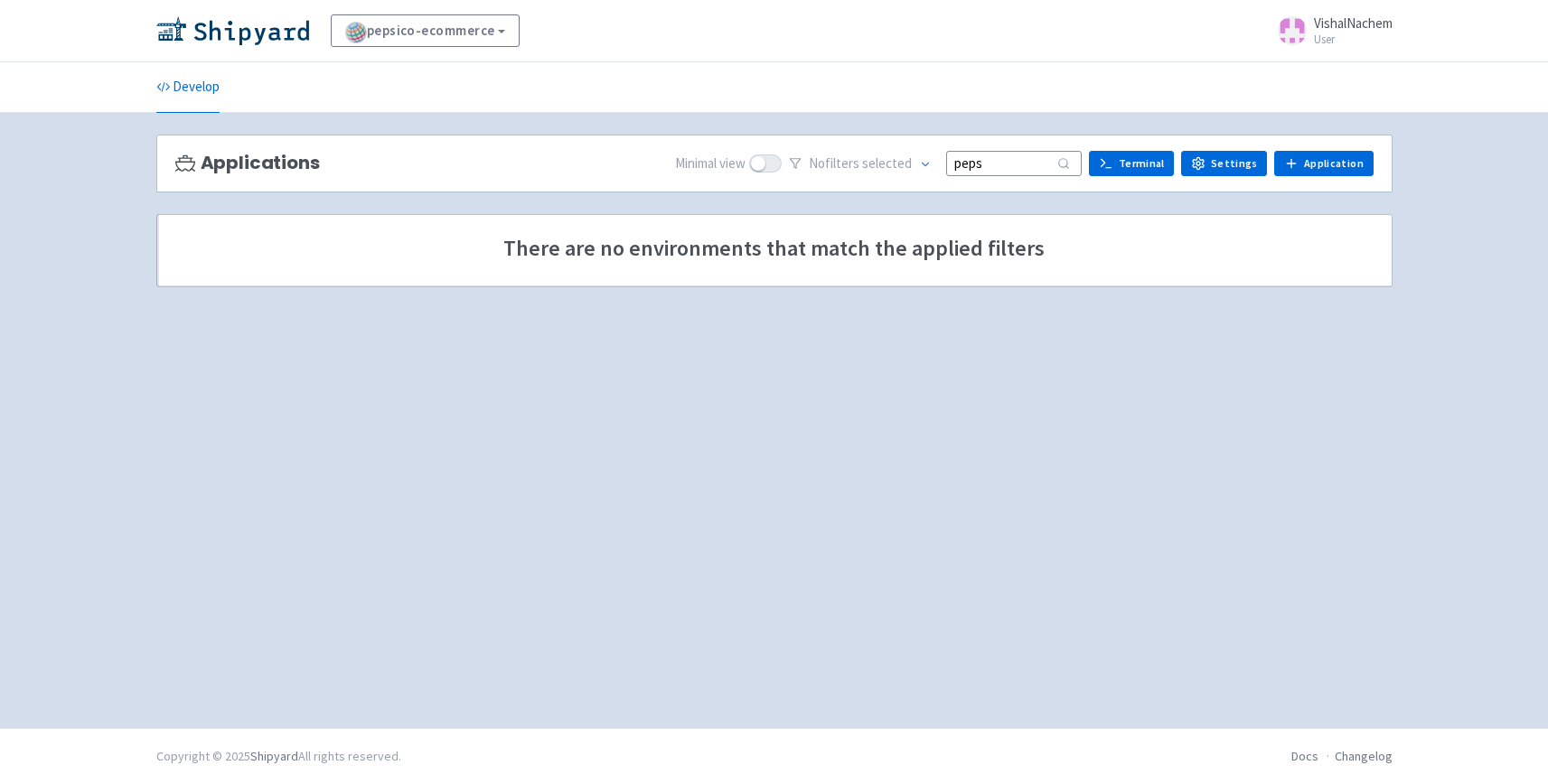
type input "pepsi"
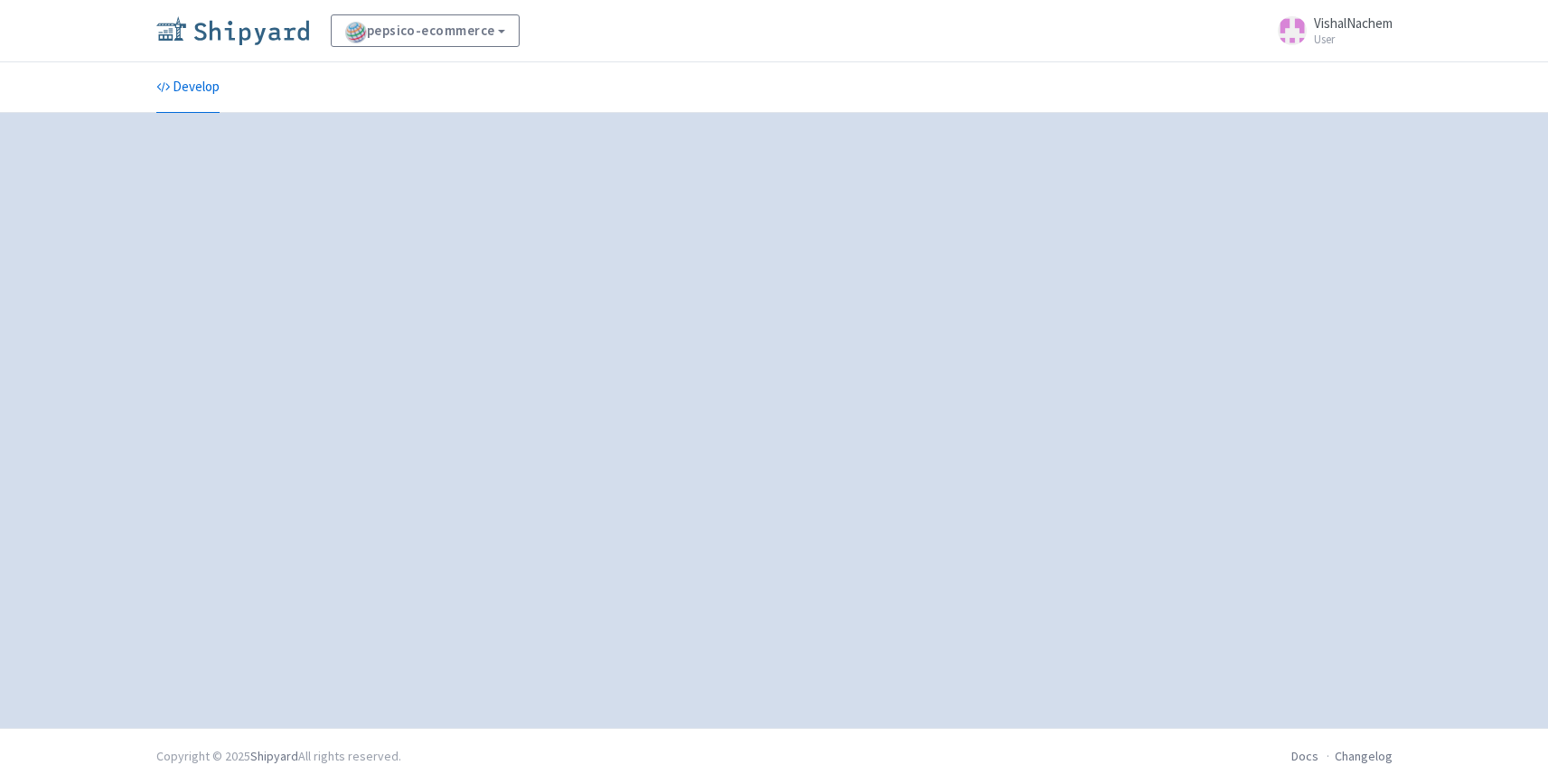
click at [264, 36] on img at bounding box center [233, 31] width 153 height 29
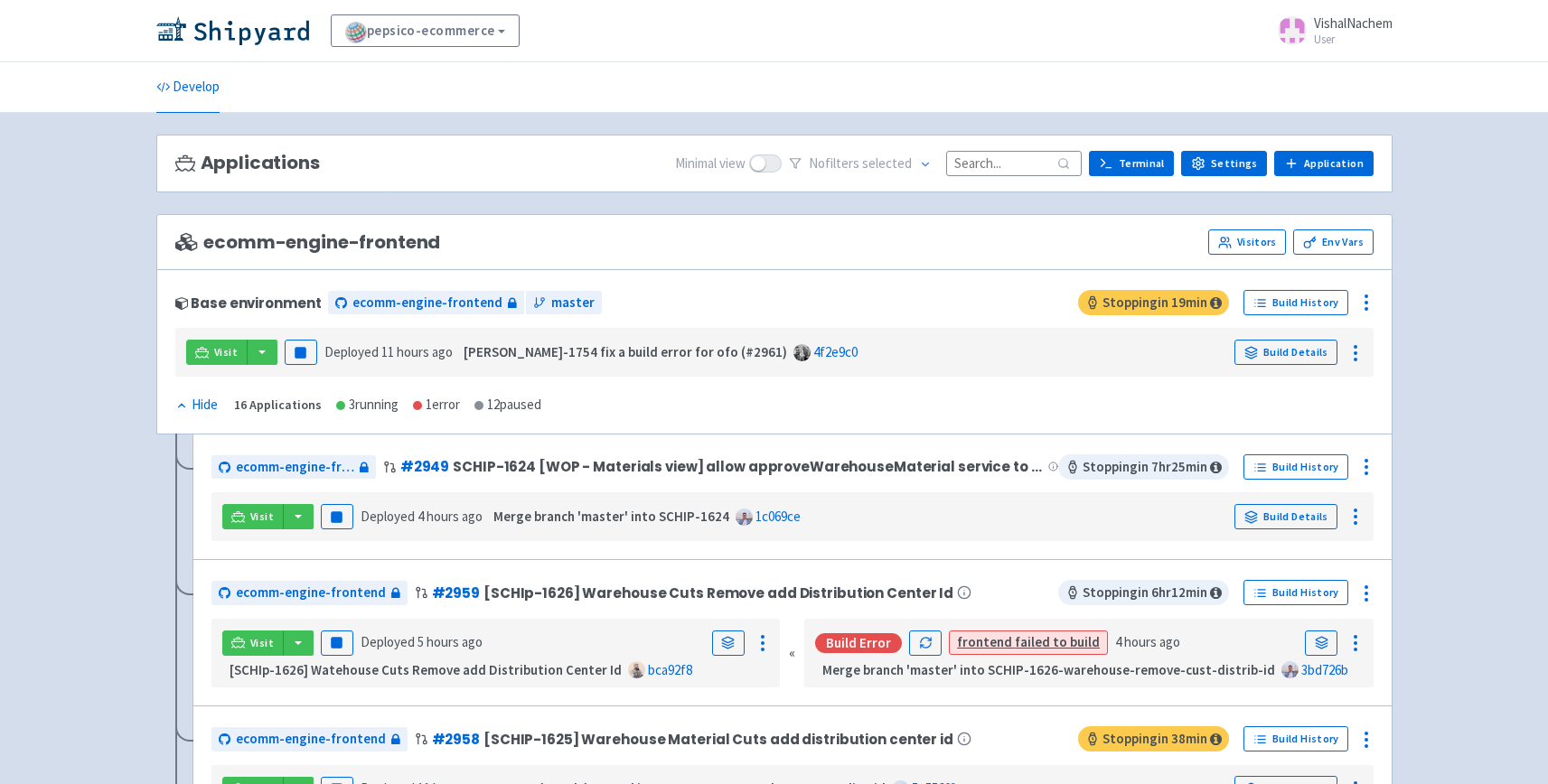
click at [991, 151] on input at bounding box center [1014, 163] width 136 height 25
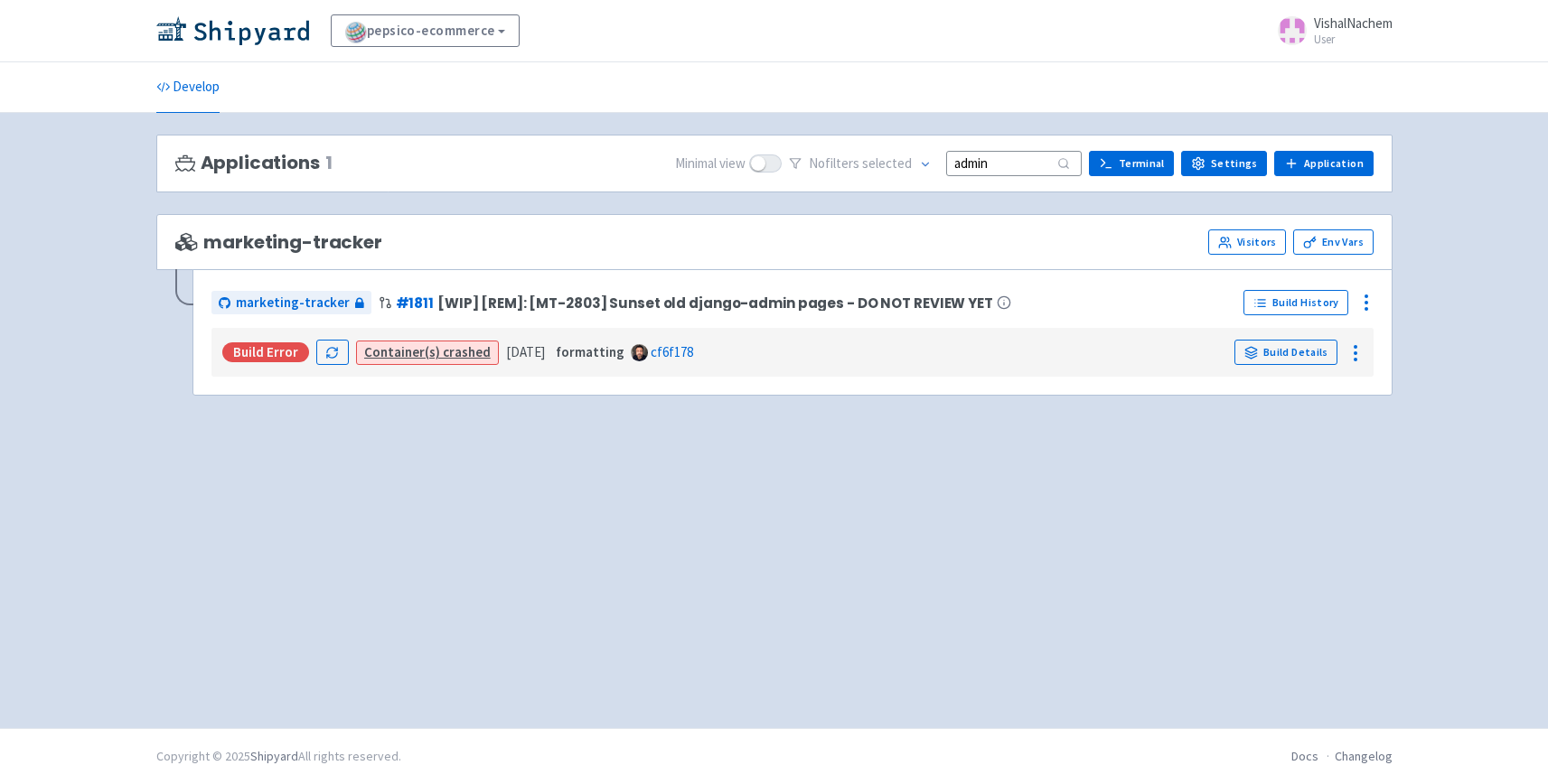
click at [980, 166] on input "admin" at bounding box center [1014, 163] width 136 height 25
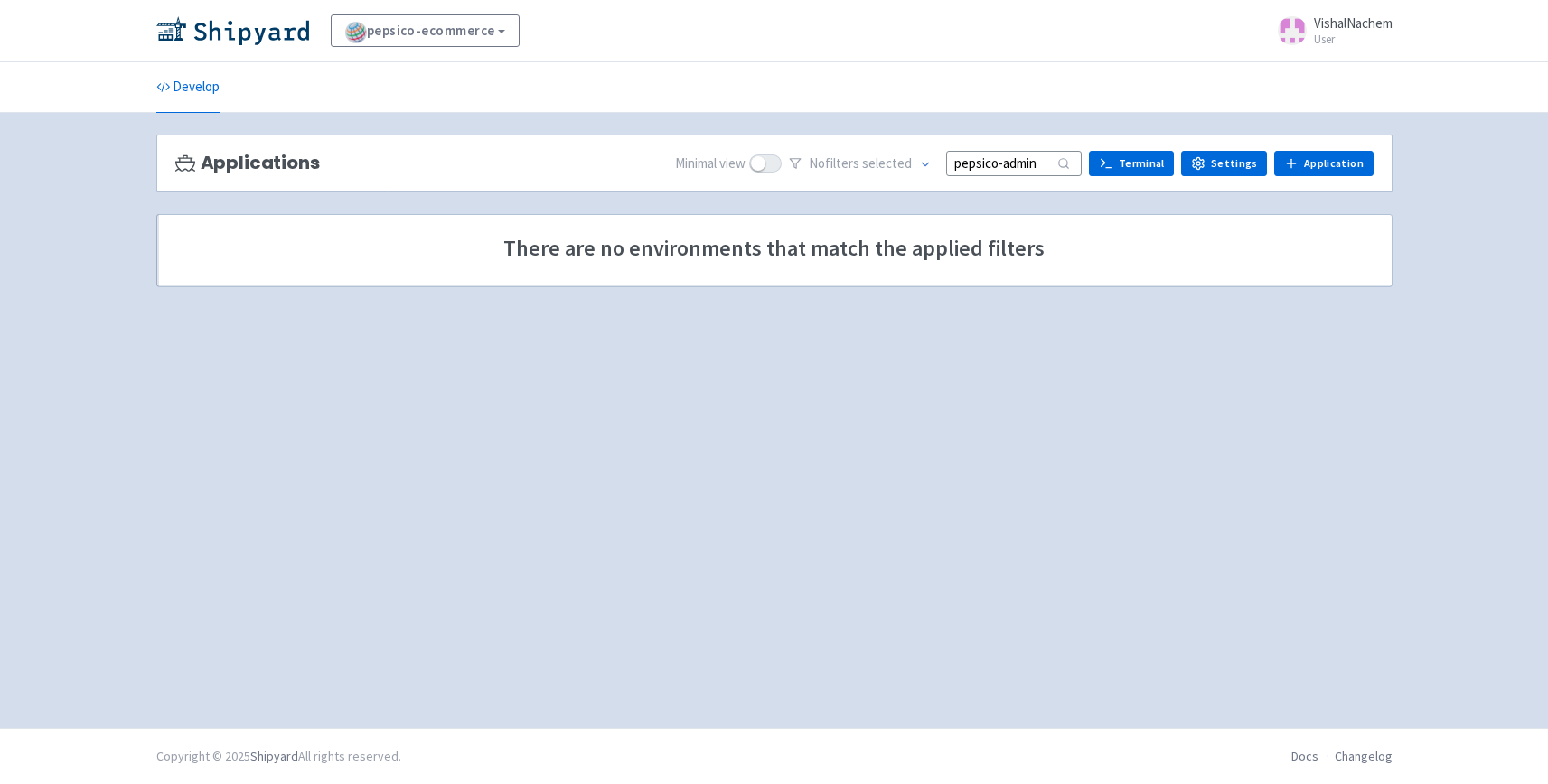
click at [1063, 162] on input "pepsico-admin" at bounding box center [1014, 163] width 136 height 25
type input "pepsico-admin"
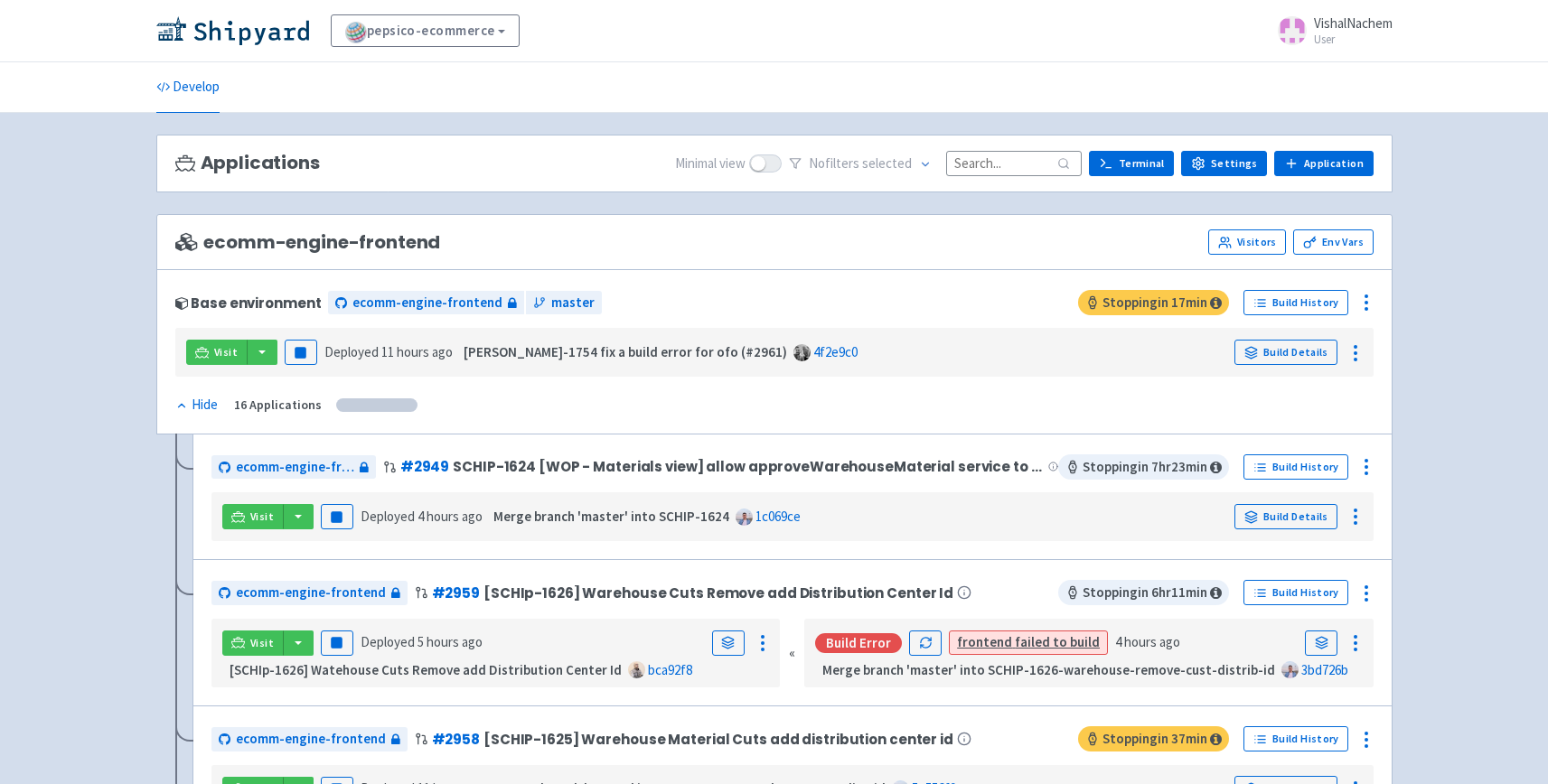
click at [998, 157] on input at bounding box center [1014, 163] width 136 height 25
type input "pepsi"
